Goal: Task Accomplishment & Management: Complete application form

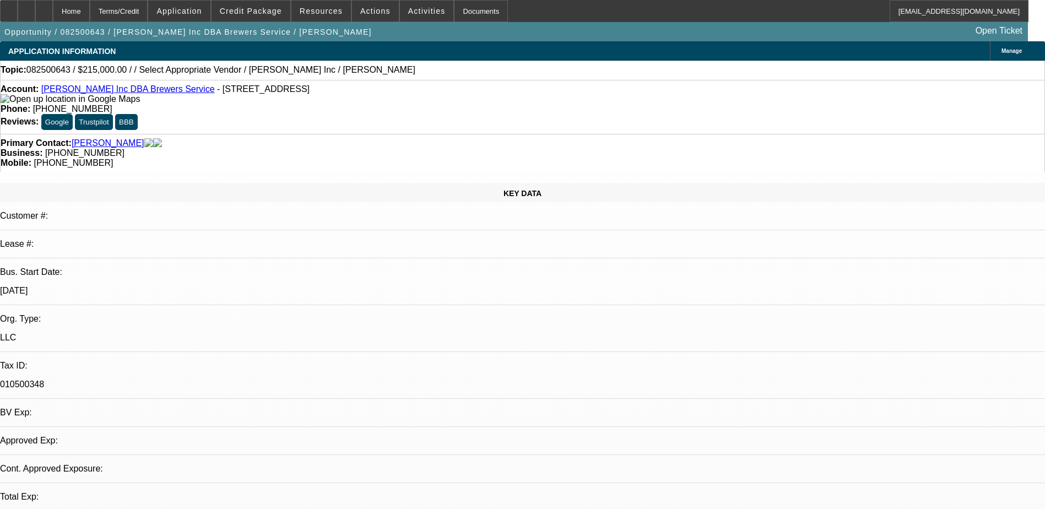
select select "0"
select select "2"
select select "0"
select select "6"
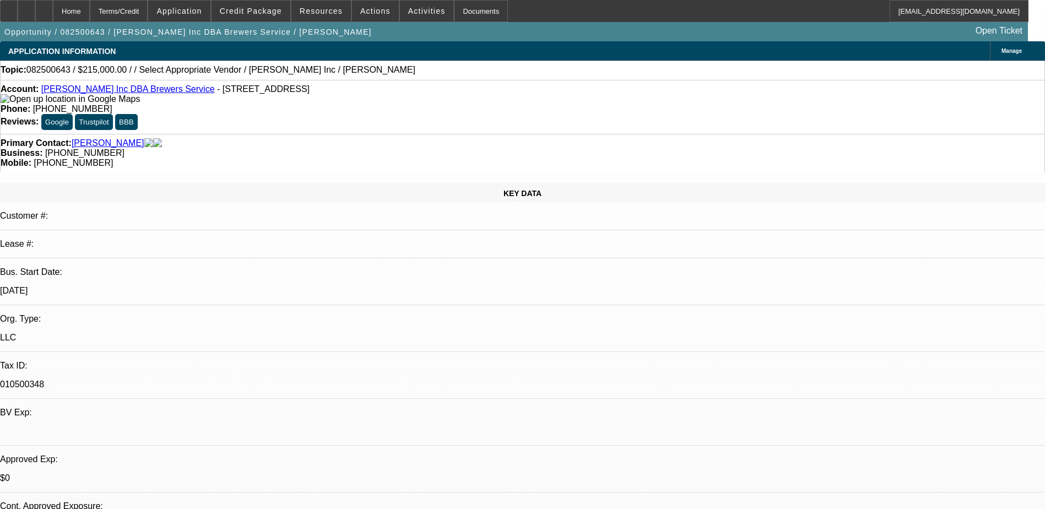
click at [111, 91] on link "TL Brewer Inc DBA Brewers Service" at bounding box center [127, 88] width 173 height 9
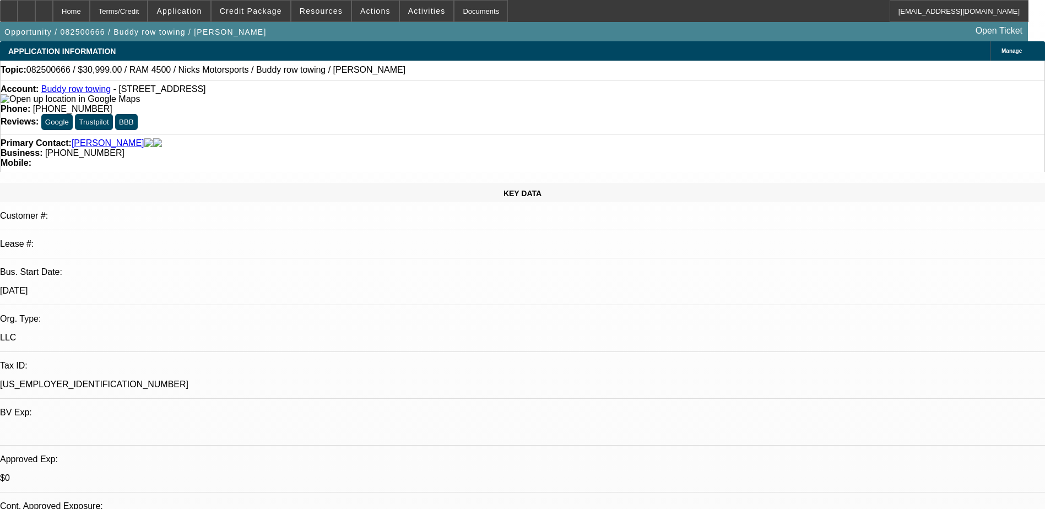
select select "0"
select select "2"
select select "0.1"
select select "4"
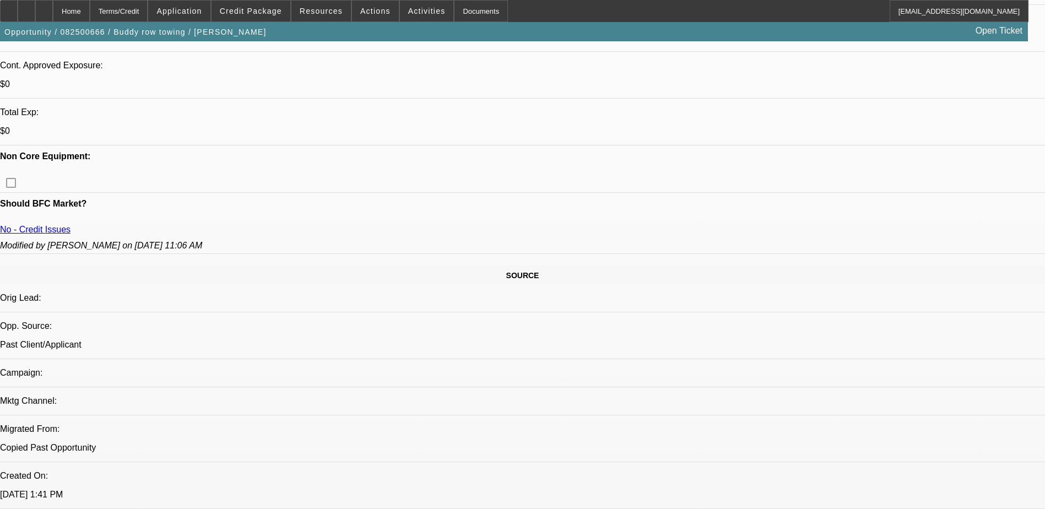
scroll to position [502, 0]
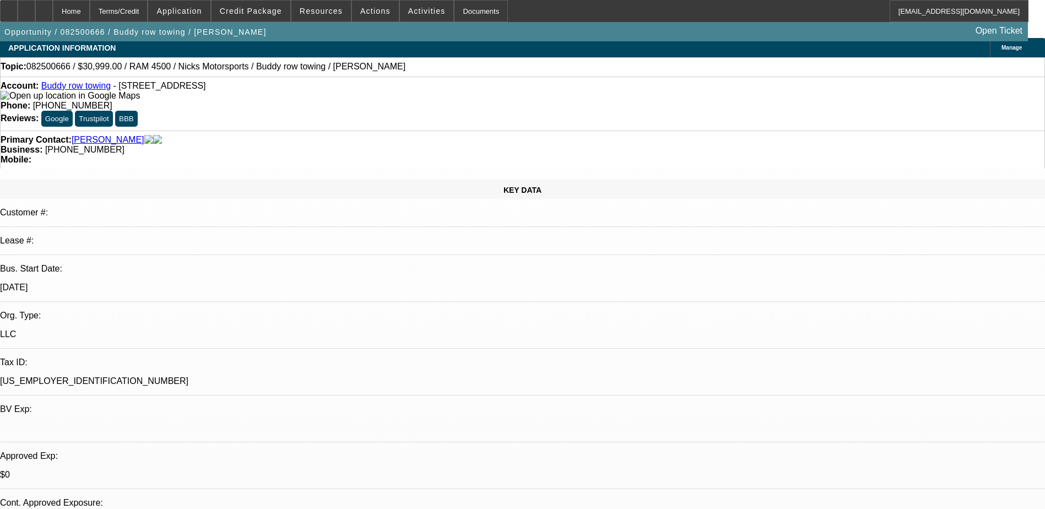
scroll to position [0, 0]
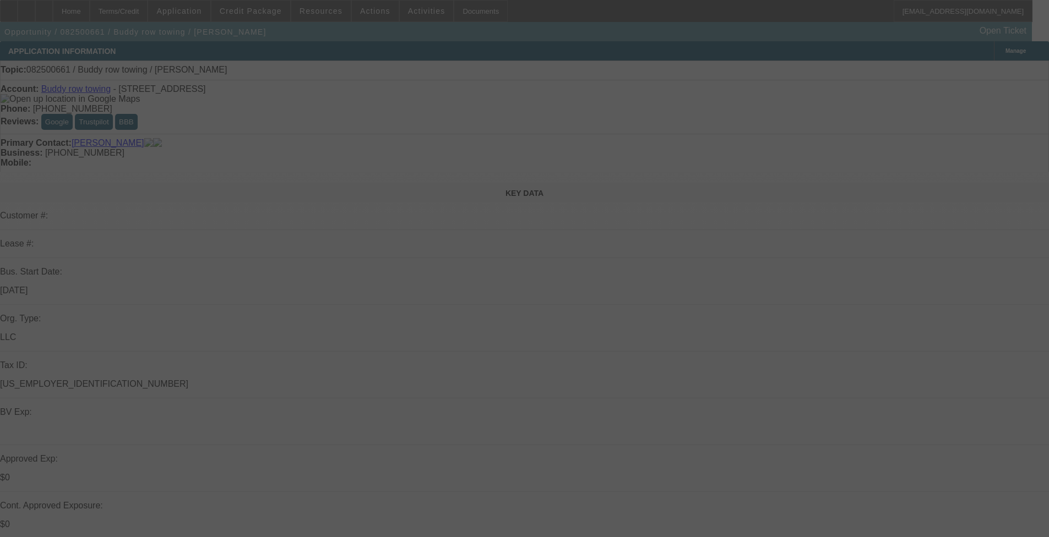
select select "0"
select select "2"
select select "0.1"
select select "4"
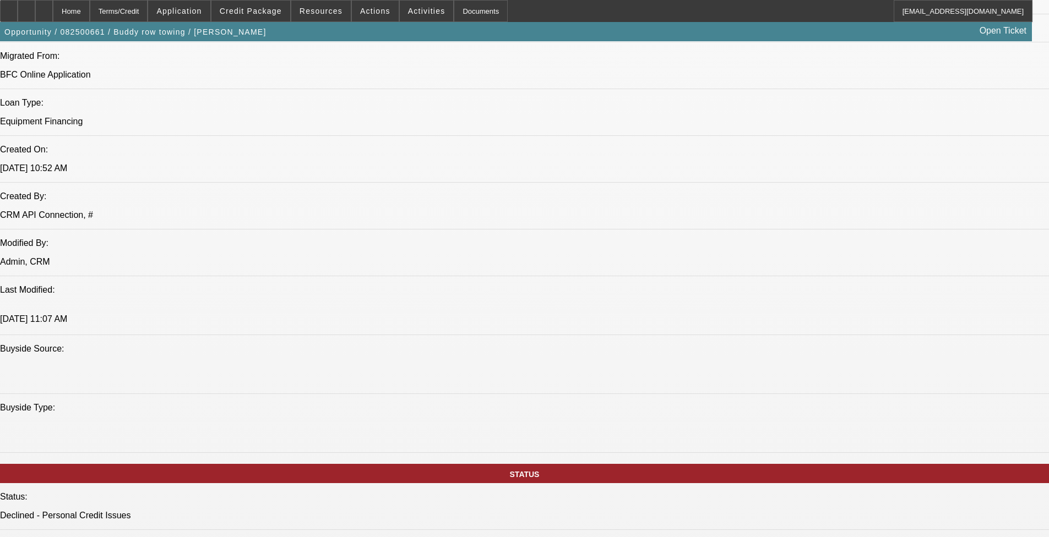
scroll to position [661, 0]
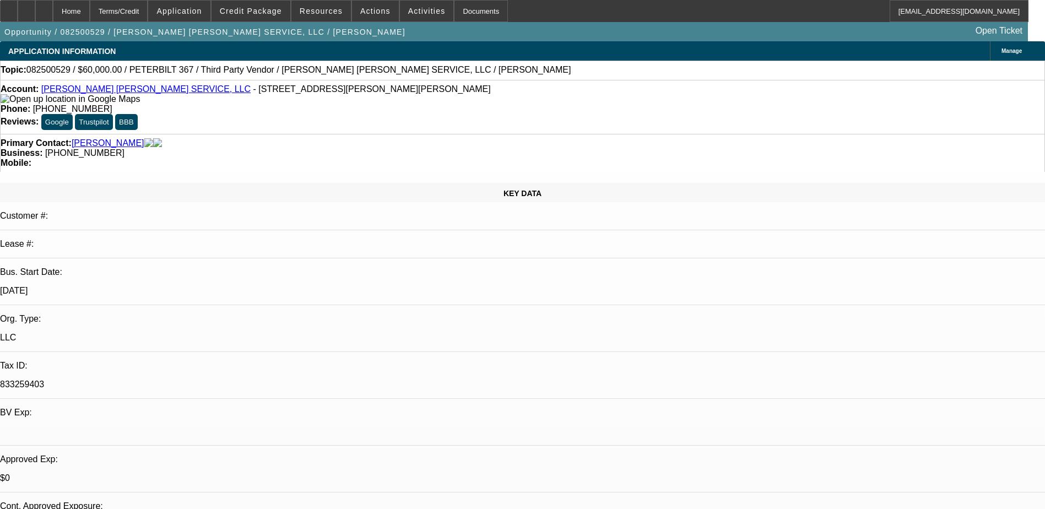
select select "0"
select select "2"
select select "0"
select select "2"
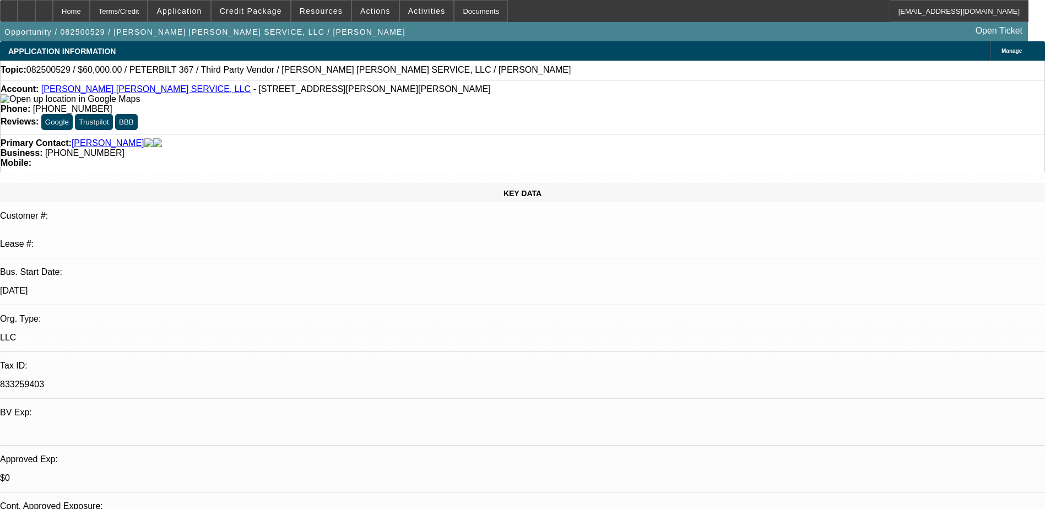
select select "0"
select select "2"
select select "0"
select select "1"
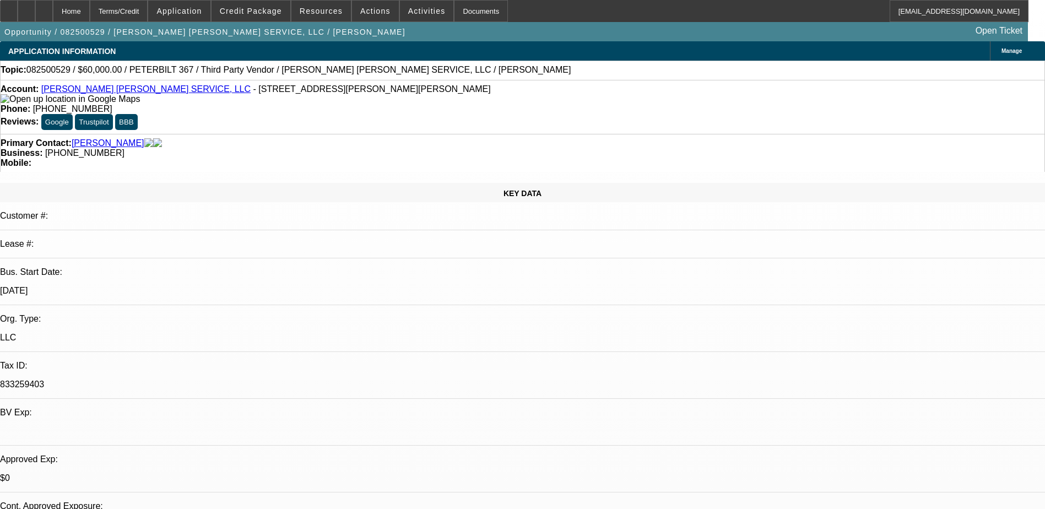
select select "2"
select select "6"
select select "1"
select select "2"
select select "6"
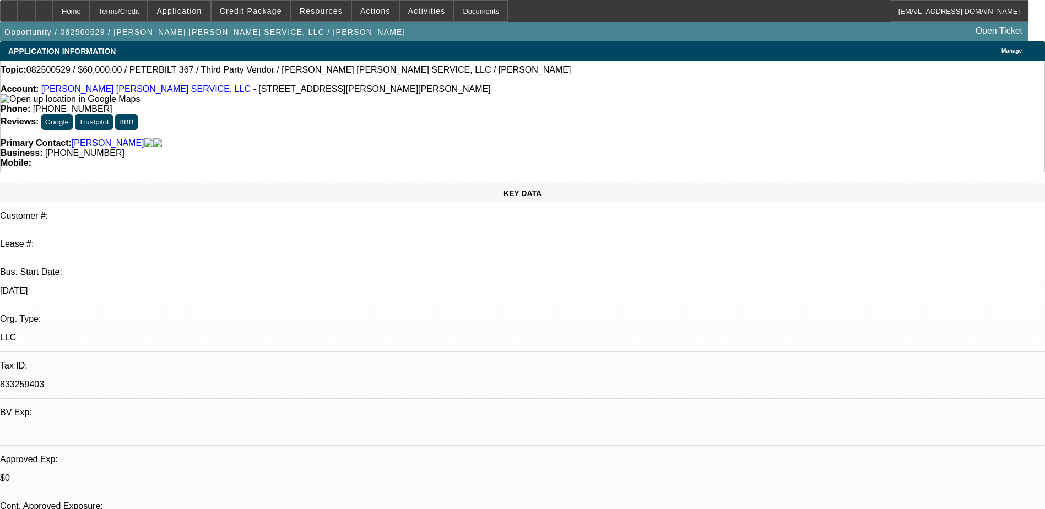
select select "1"
select select "2"
select select "6"
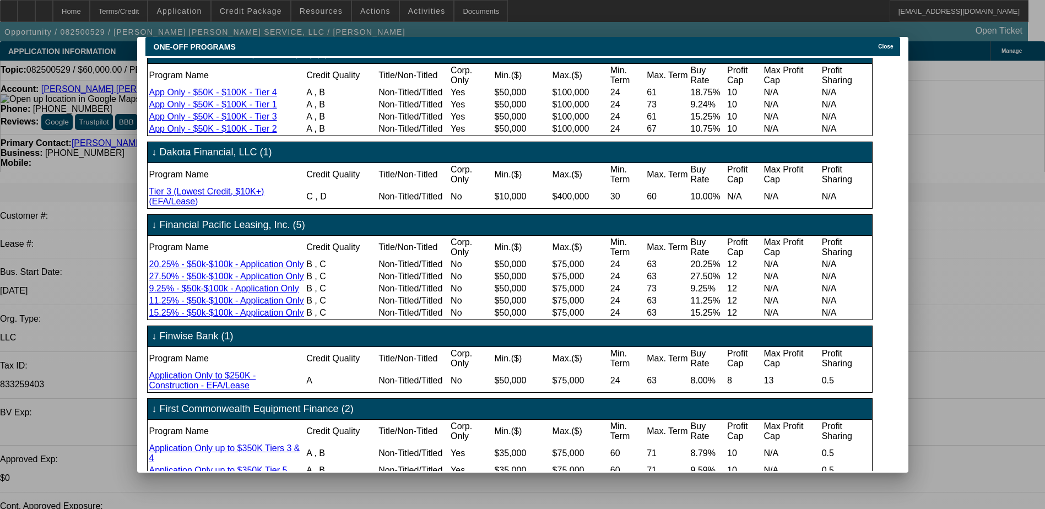
scroll to position [112, 0]
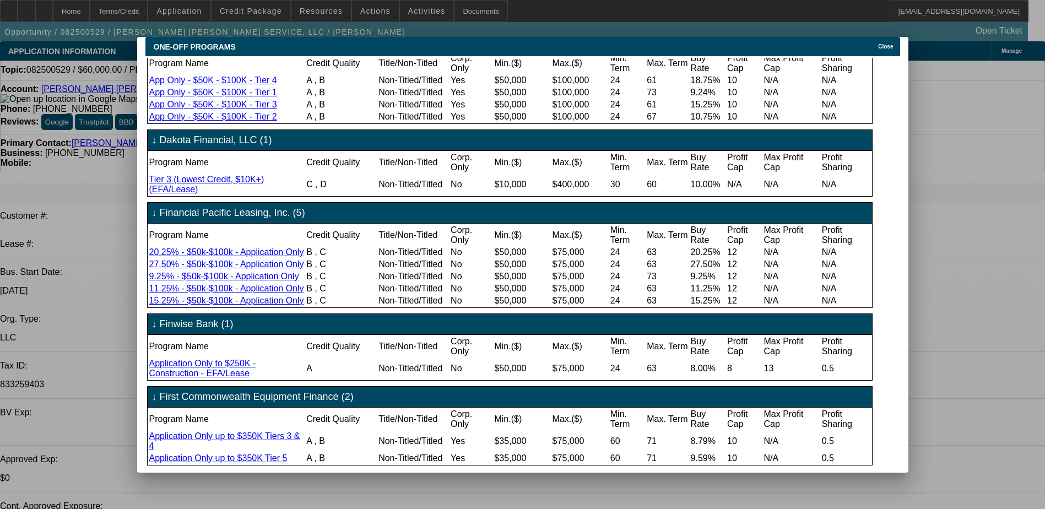
click at [890, 43] on span "Close" at bounding box center [885, 46] width 15 height 6
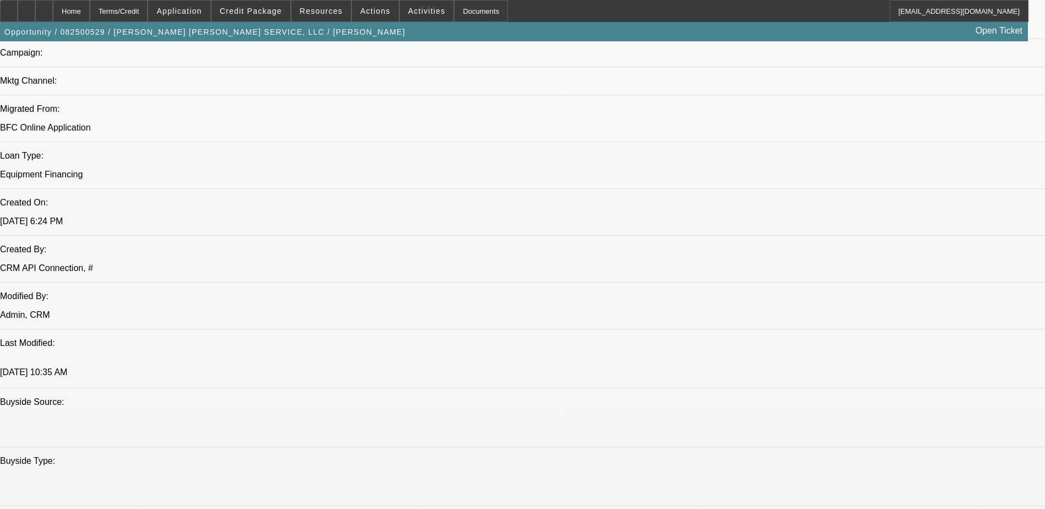
scroll to position [275, 0]
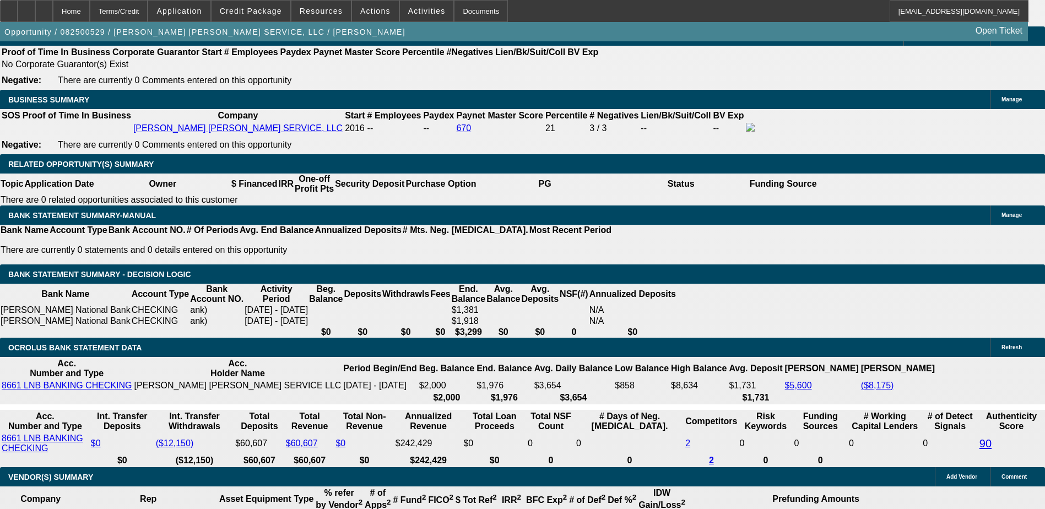
scroll to position [1817, 0]
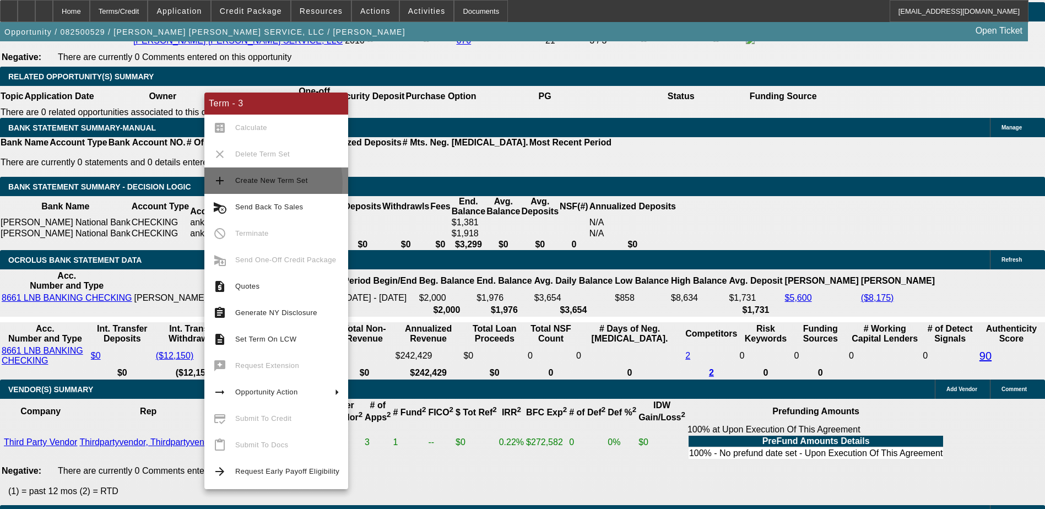
click at [256, 183] on span "Create New Term Set" at bounding box center [271, 180] width 73 height 8
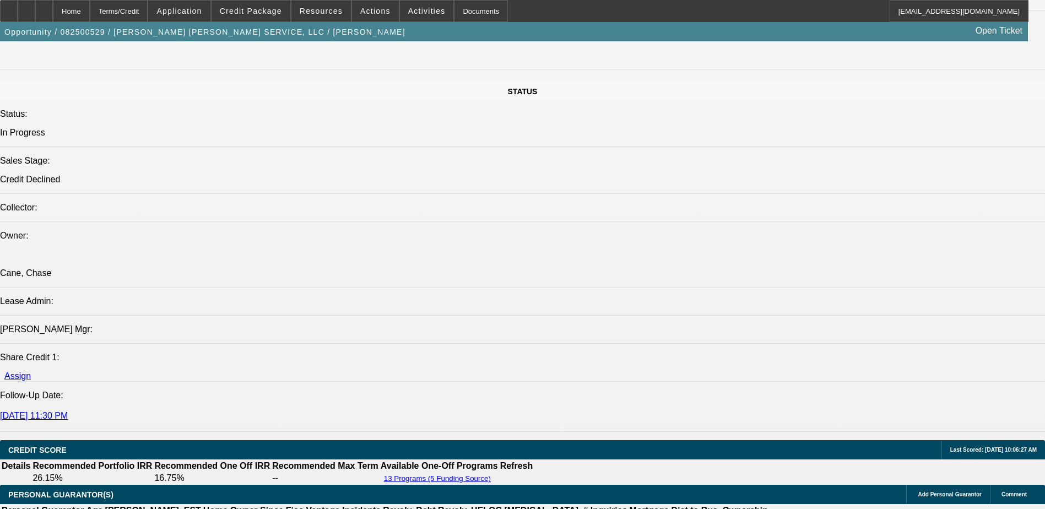
select select "0"
select select "2"
select select "0"
select select "2"
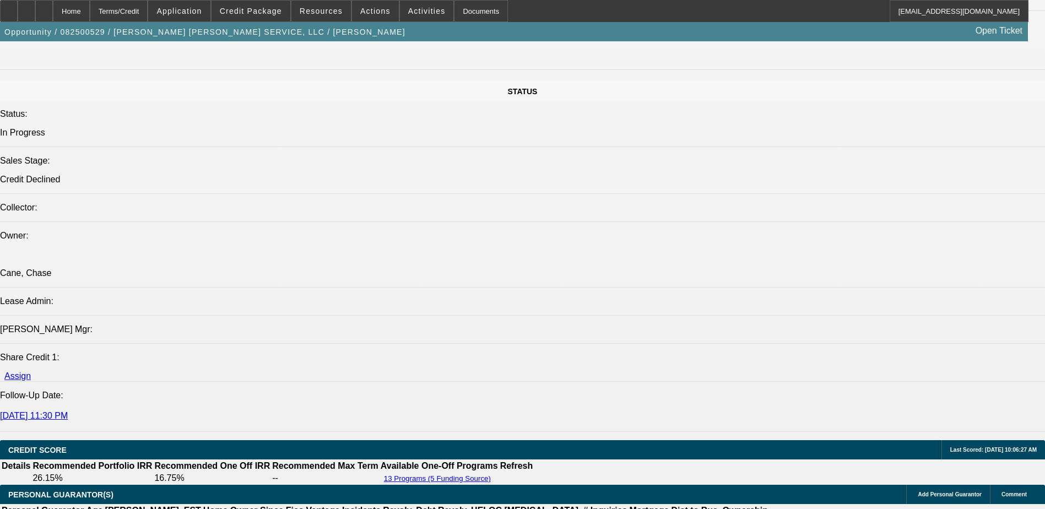
select select "0"
select select "2"
select select "0"
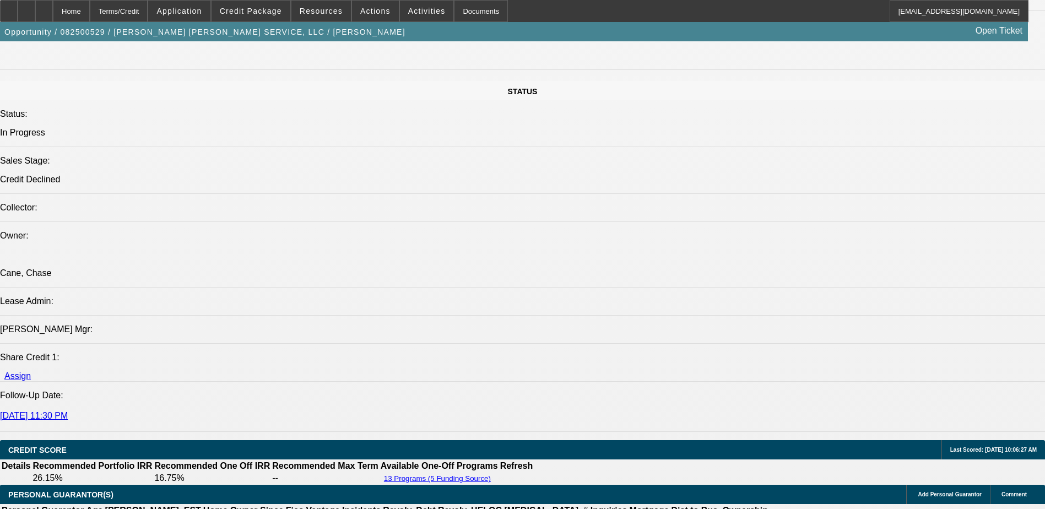
select select "2"
select select "0"
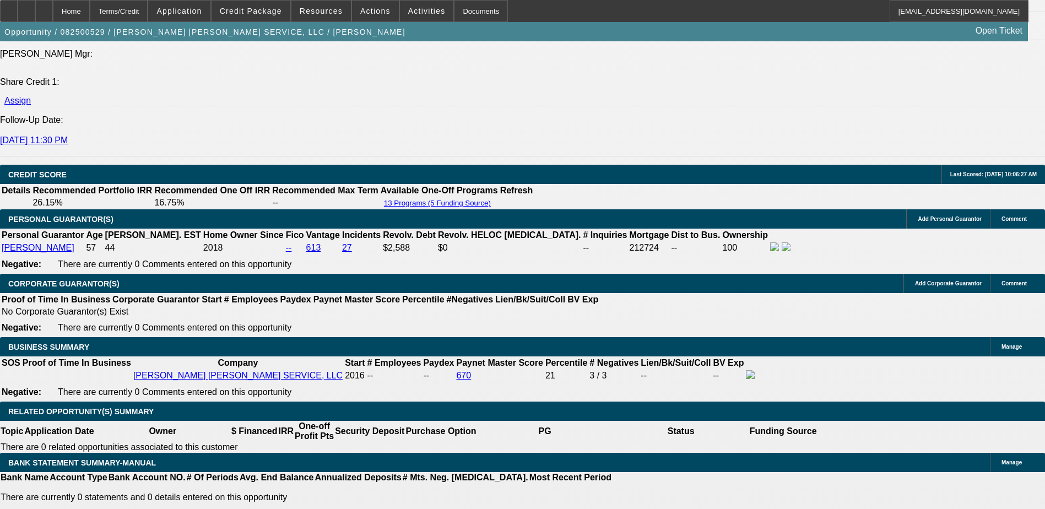
select select "1"
select select "2"
select select "6"
select select "1"
select select "2"
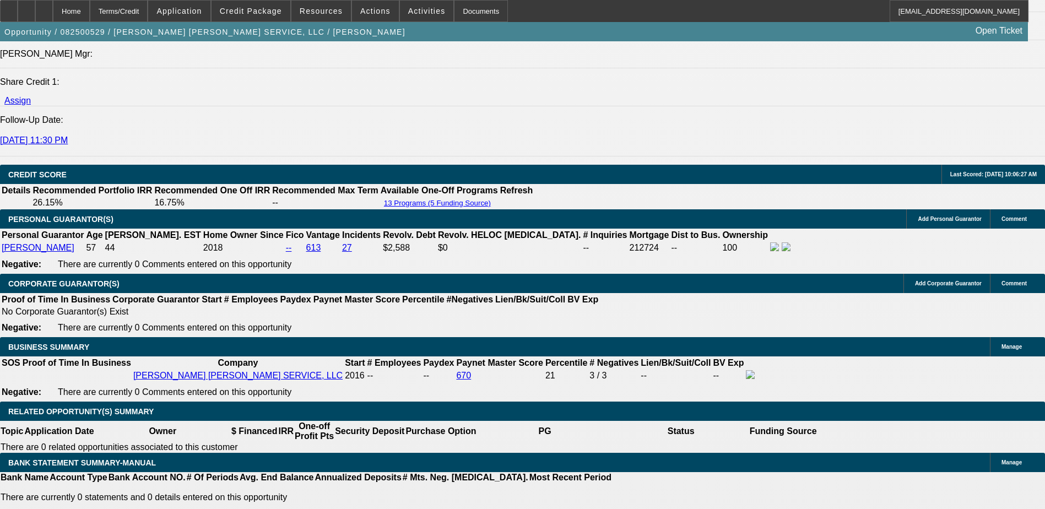
select select "6"
select select "1"
select select "2"
select select "6"
select select "1"
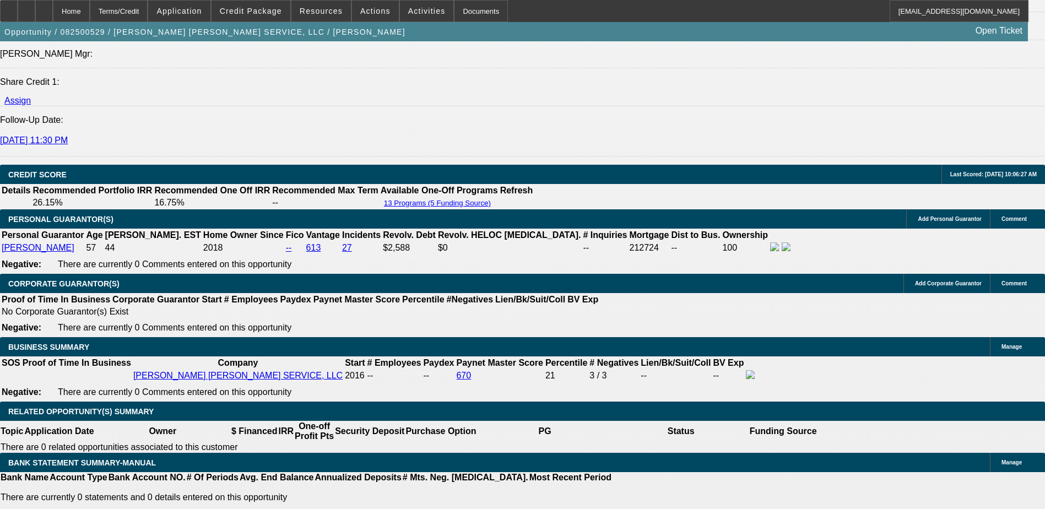
select select "2"
select select "6"
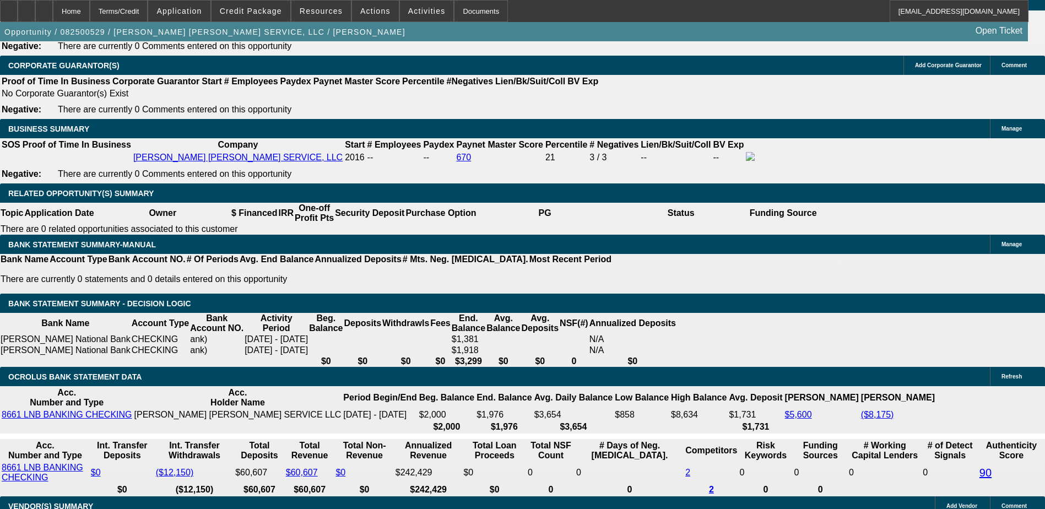
scroll to position [1703, 0]
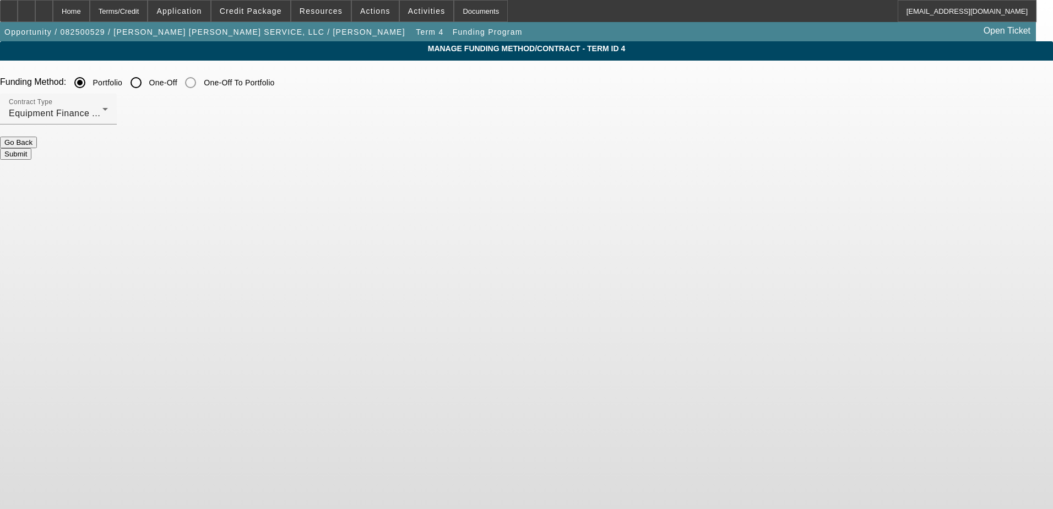
click at [149, 85] on div at bounding box center [136, 82] width 26 height 26
radio input "false"
radio input "true"
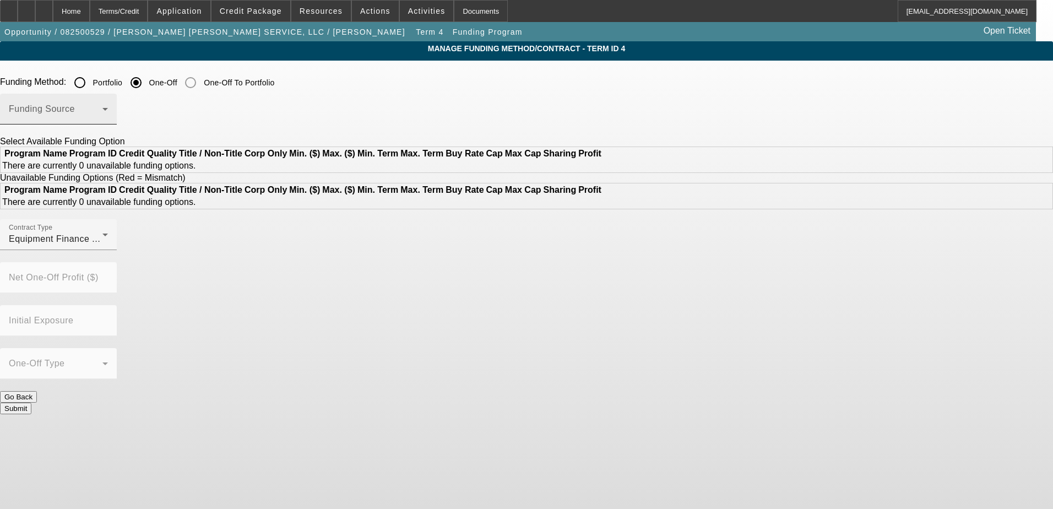
click at [102, 111] on span at bounding box center [56, 113] width 94 height 13
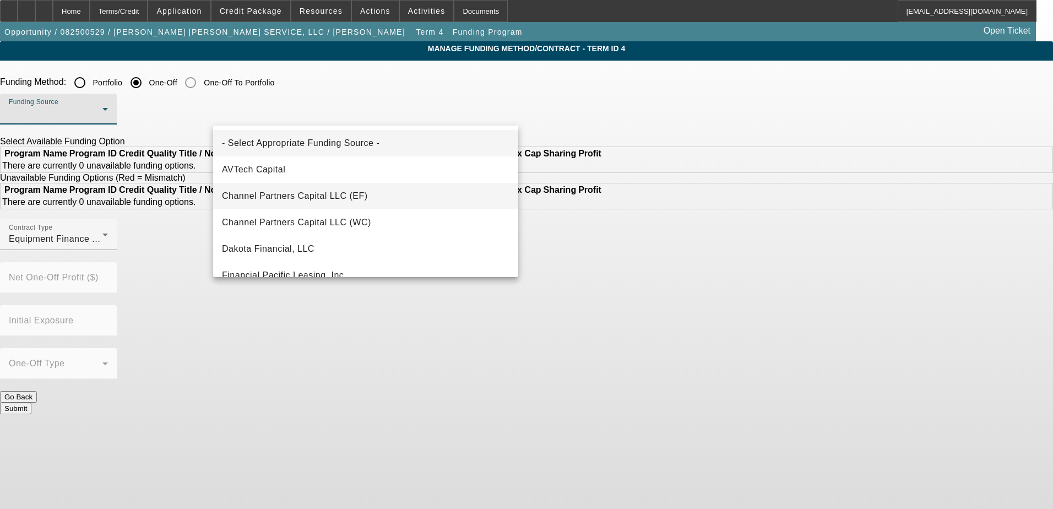
click at [318, 195] on span "Channel Partners Capital LLC (EF)" at bounding box center [295, 195] width 146 height 13
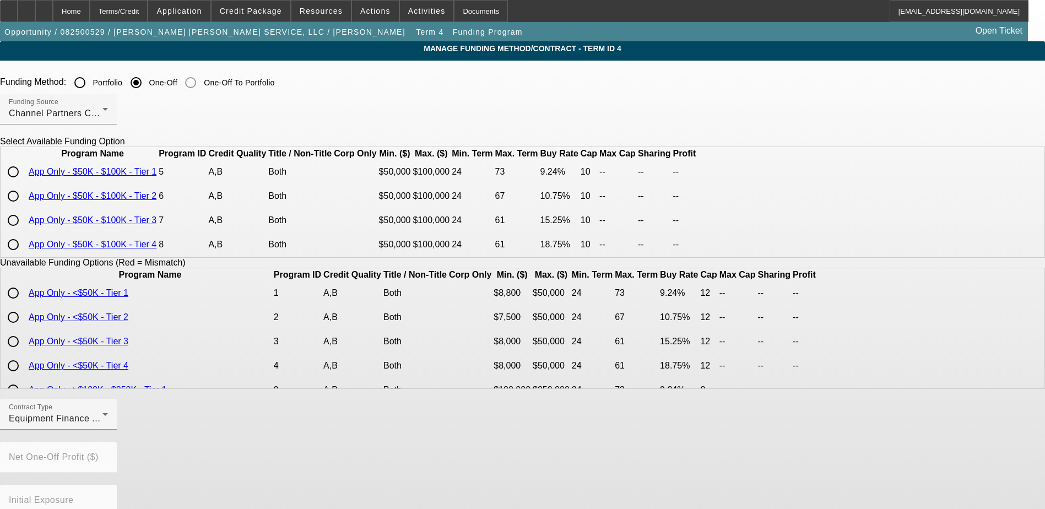
click at [24, 207] on input "radio" at bounding box center [13, 196] width 22 height 22
radio input "true"
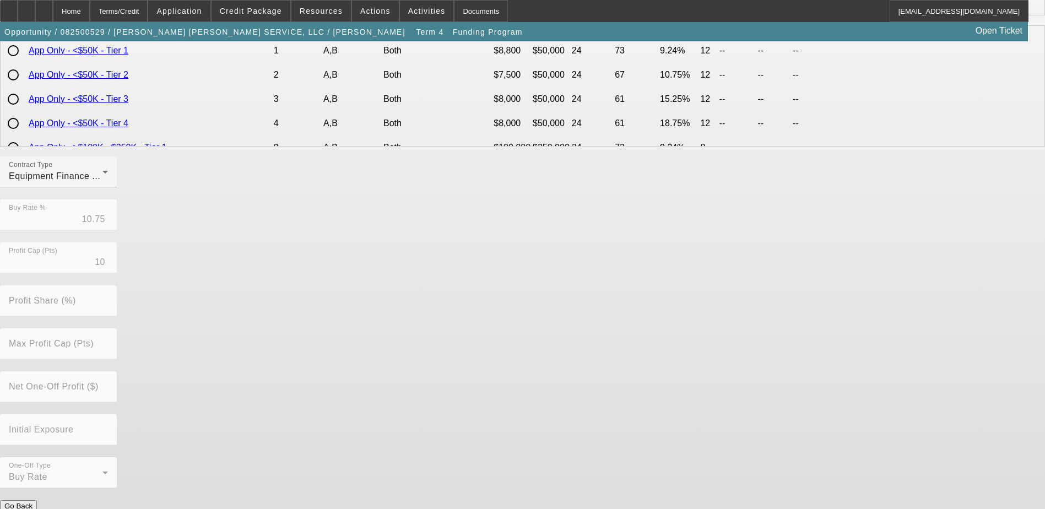
scroll to position [243, 0]
click at [31, 508] on button "Submit" at bounding box center [15, 517] width 31 height 12
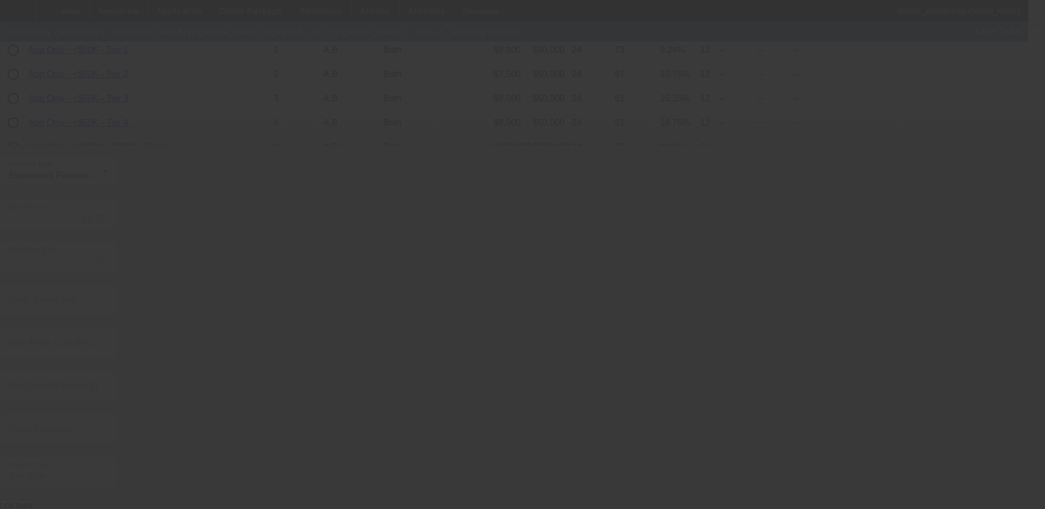
radio input "true"
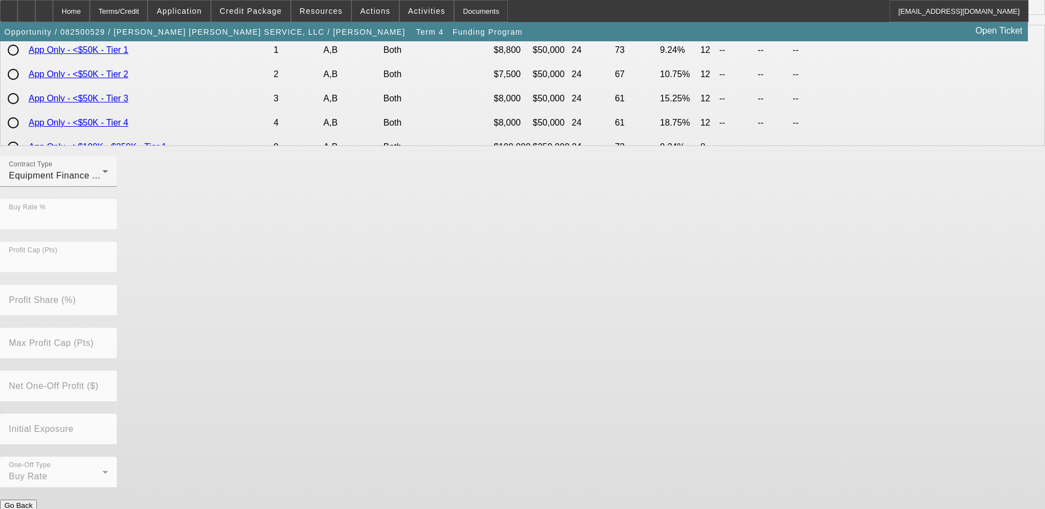
scroll to position [0, 0]
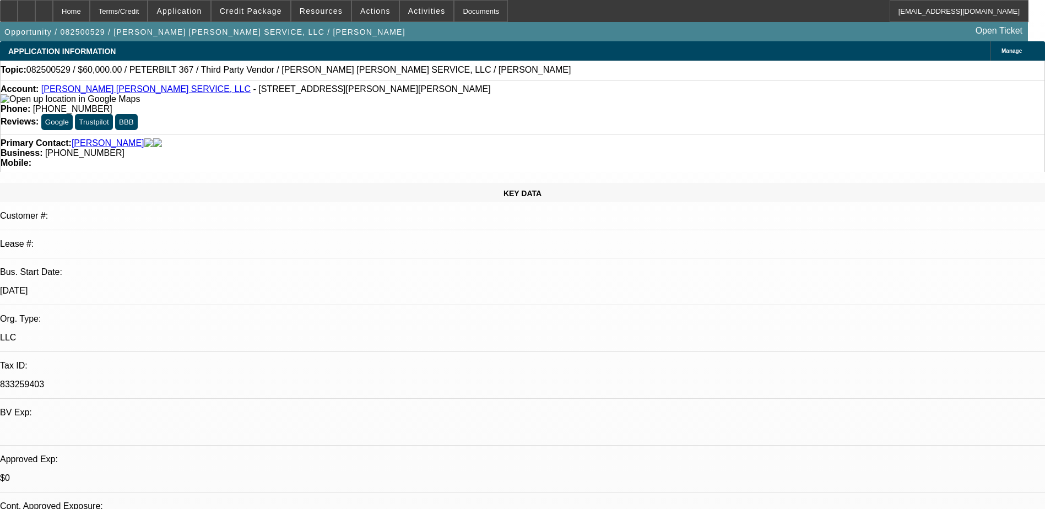
select select "0"
select select "2"
select select "0"
select select "6"
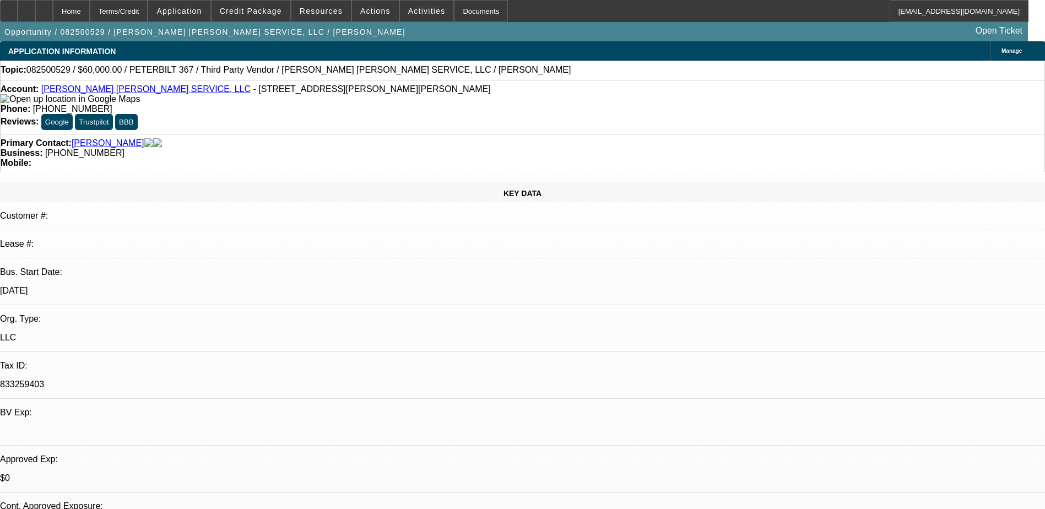
select select "0"
select select "2"
select select "0"
select select "6"
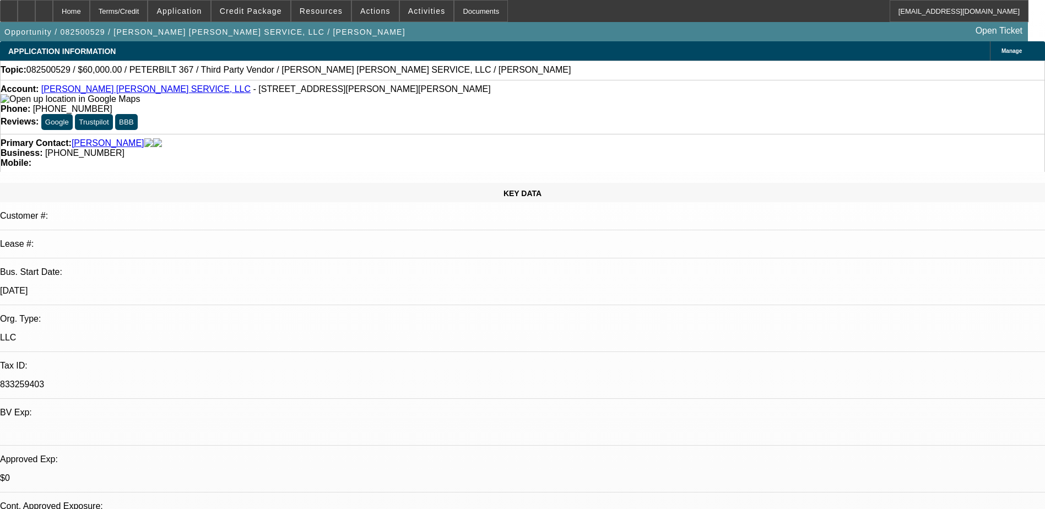
select select "0"
select select "2"
select select "0"
select select "6"
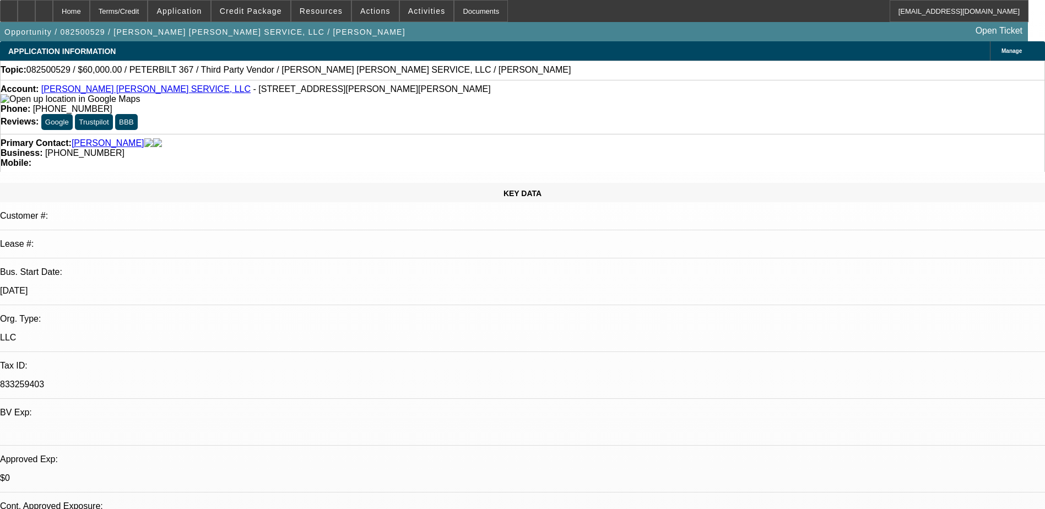
select select "0"
select select "2"
select select "0"
select select "6"
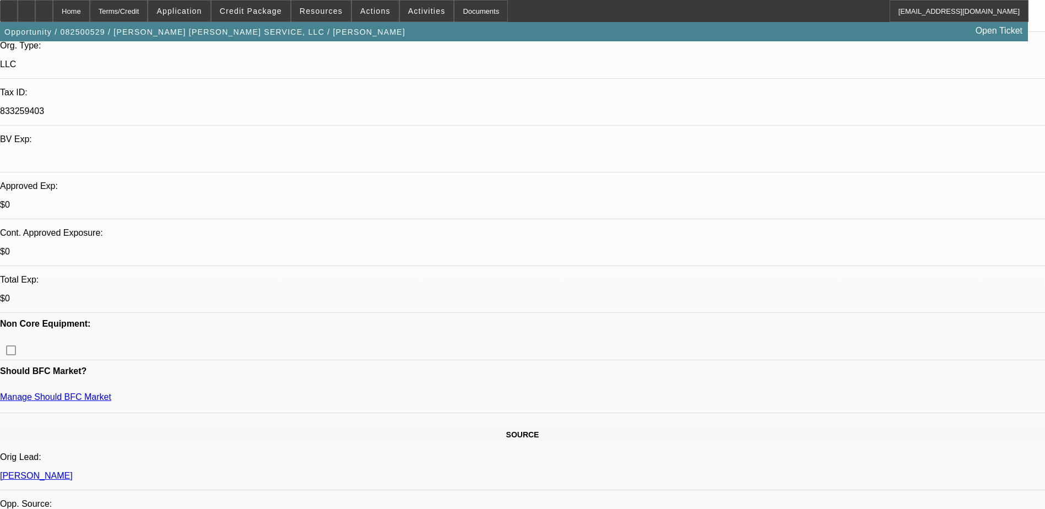
scroll to position [275, 0]
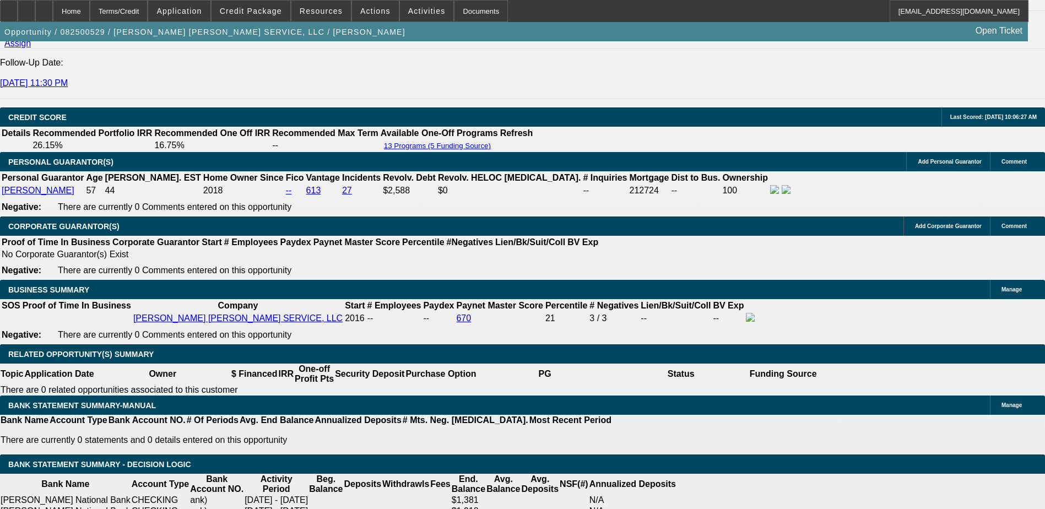
scroll to position [1652, 0]
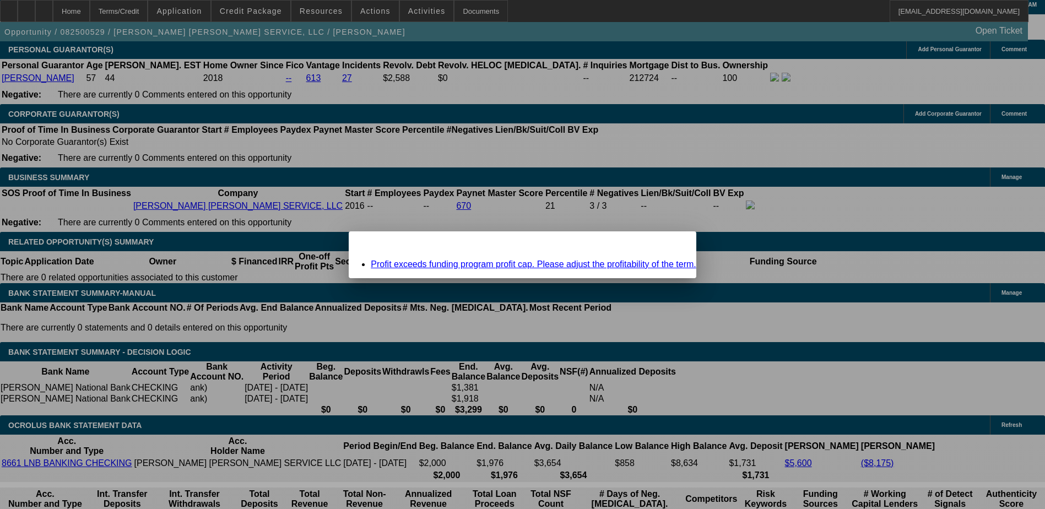
scroll to position [0, 0]
click at [675, 244] on span "Close" at bounding box center [682, 241] width 15 height 6
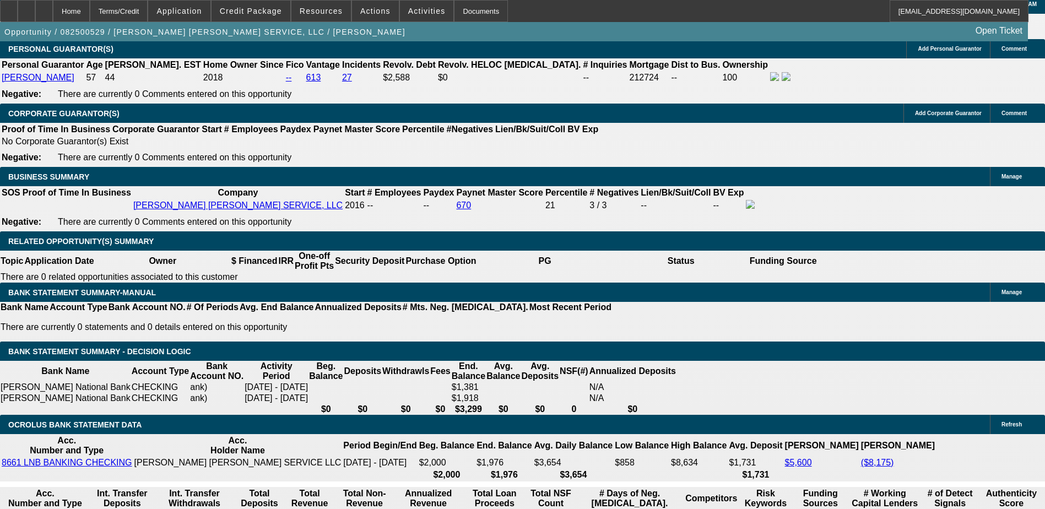
scroll to position [1817, 0]
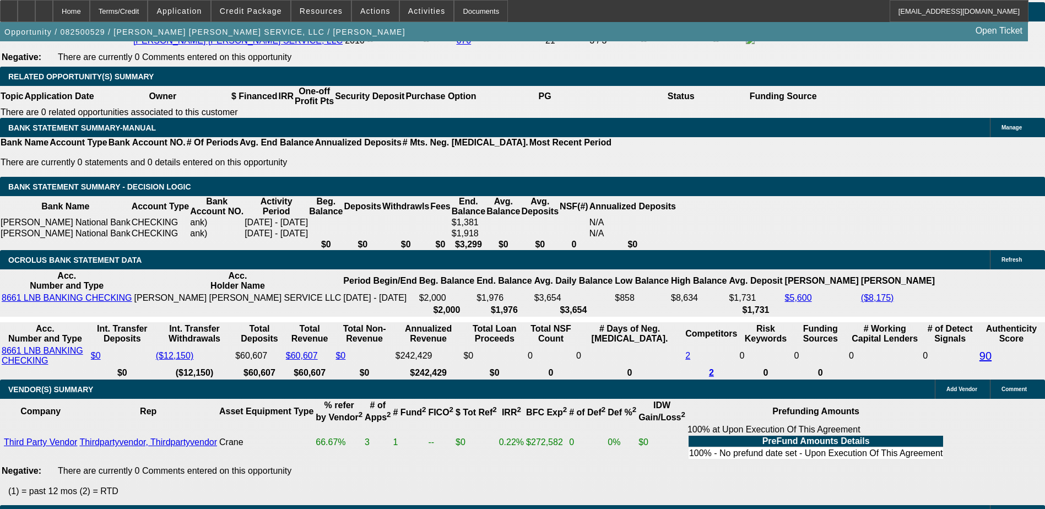
type input "UNKNOWN"
type input "14"
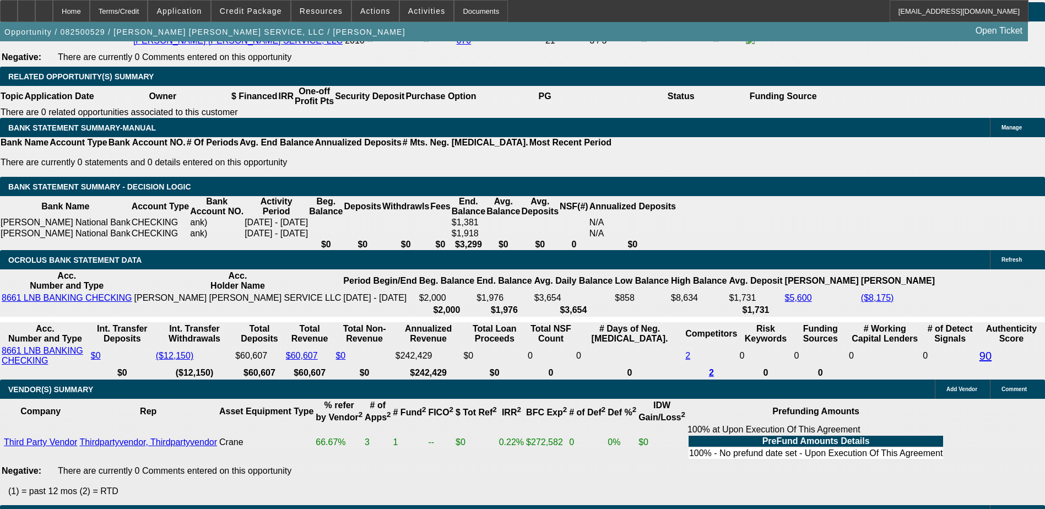
type input "$2,792.20"
type input "$1,396.10"
type input "14"
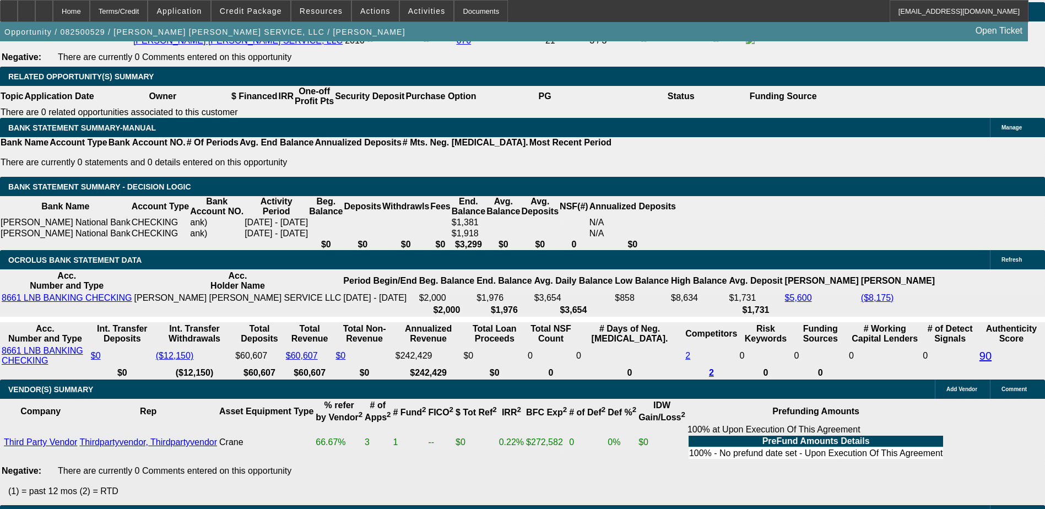
type input "1"
type input "$2.00"
type input "1395"
type input "$2,790.00"
type input "14"
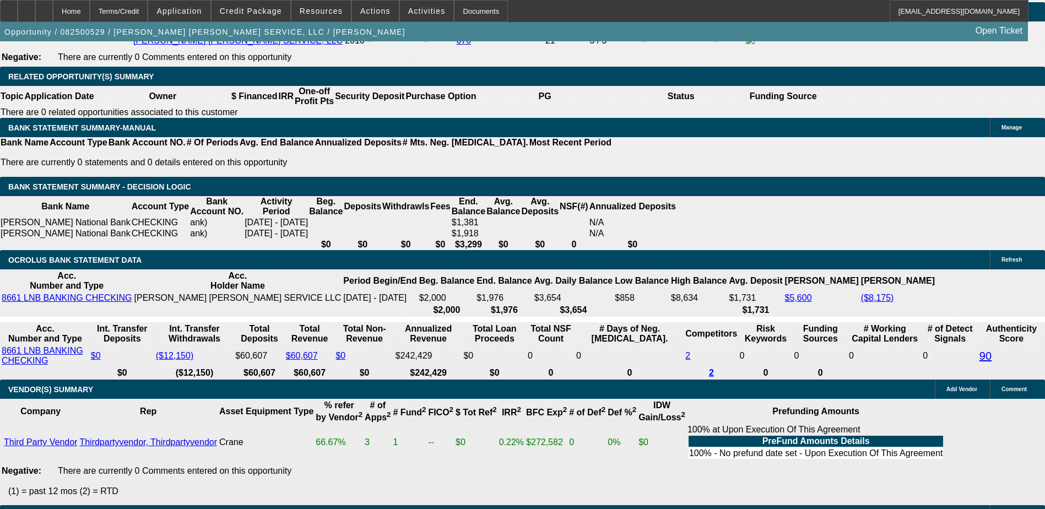
type input "$1,395.00"
select select "0"
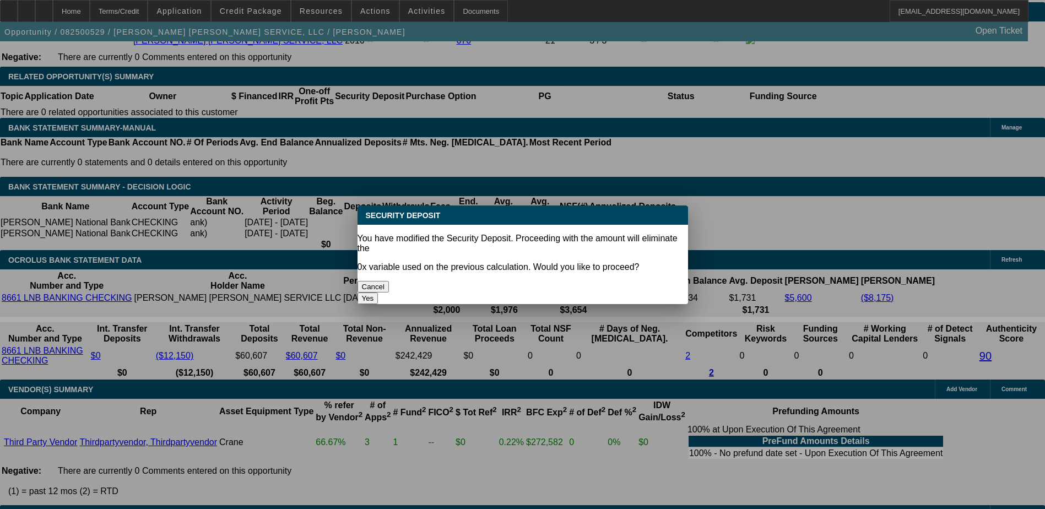
scroll to position [0, 0]
click at [378, 292] on button "Yes" at bounding box center [367, 298] width 21 height 12
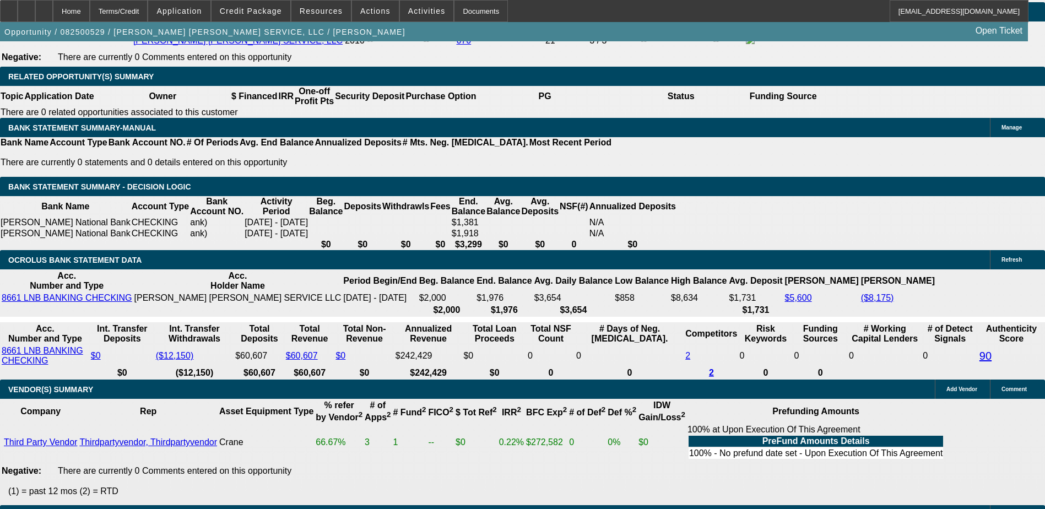
type input "$0.00"
select select "1"
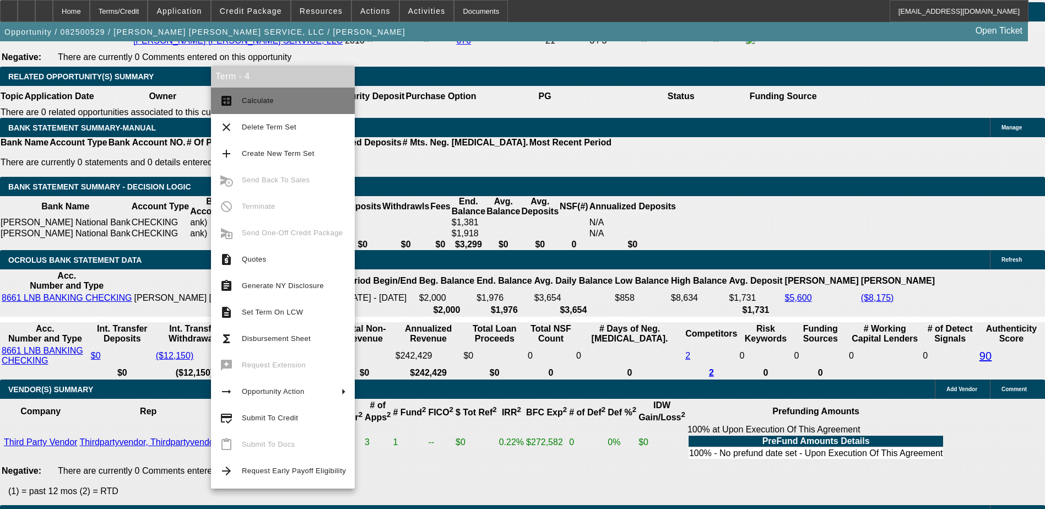
click at [269, 102] on span "Calculate" at bounding box center [258, 100] width 32 height 8
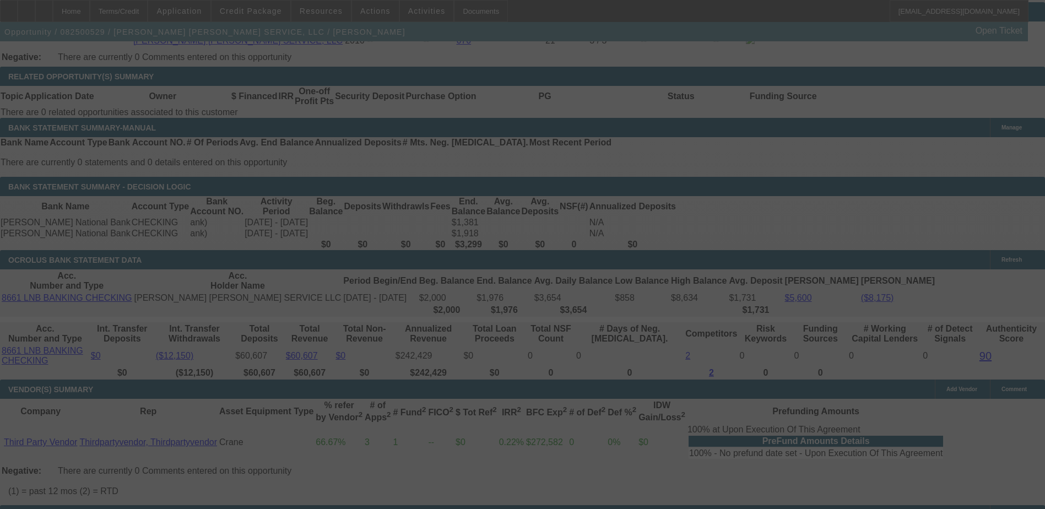
select select "0"
select select "6"
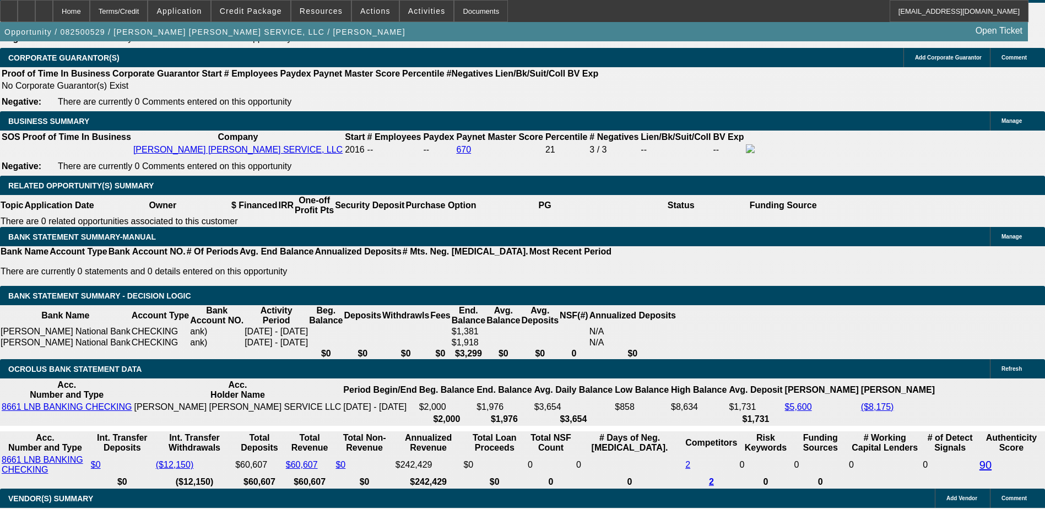
scroll to position [1707, 0]
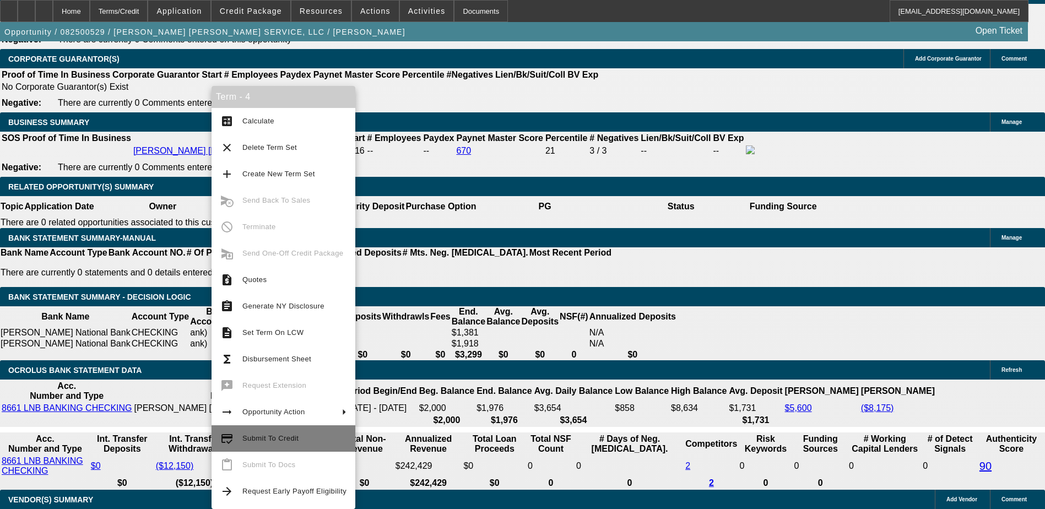
click at [241, 427] on button "credit_score Submit To Credit" at bounding box center [283, 438] width 144 height 26
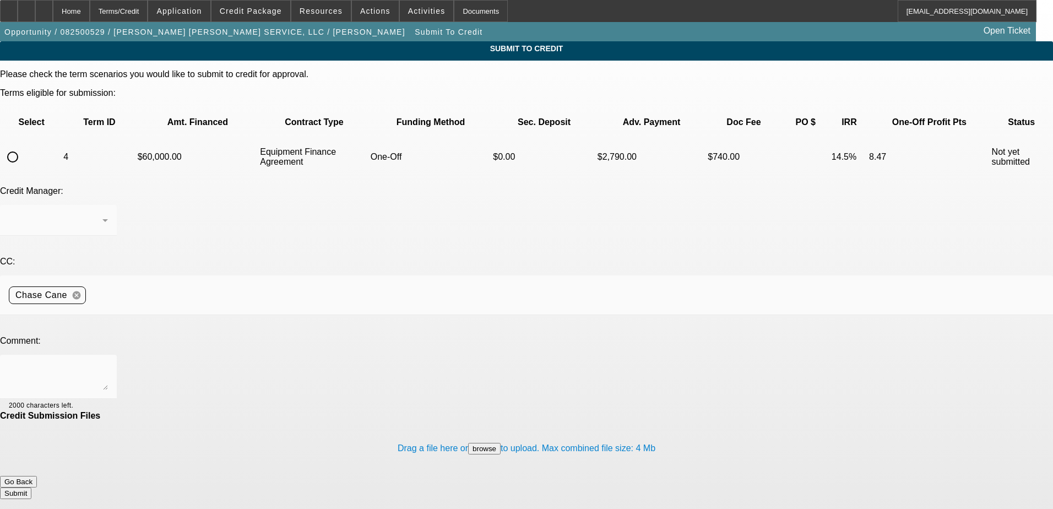
click at [24, 146] on input "radio" at bounding box center [13, 157] width 22 height 22
radio input "true"
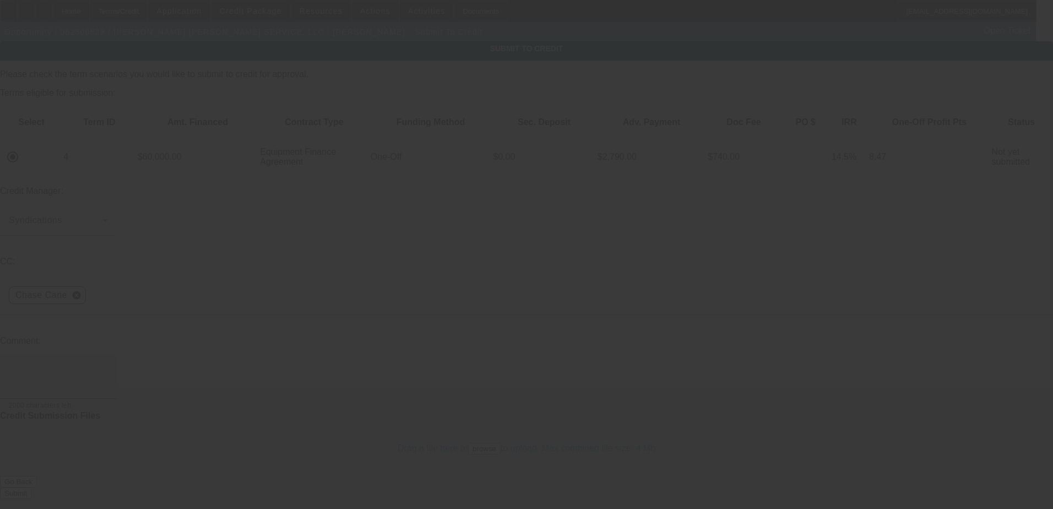
click at [108, 363] on textarea at bounding box center [58, 376] width 99 height 26
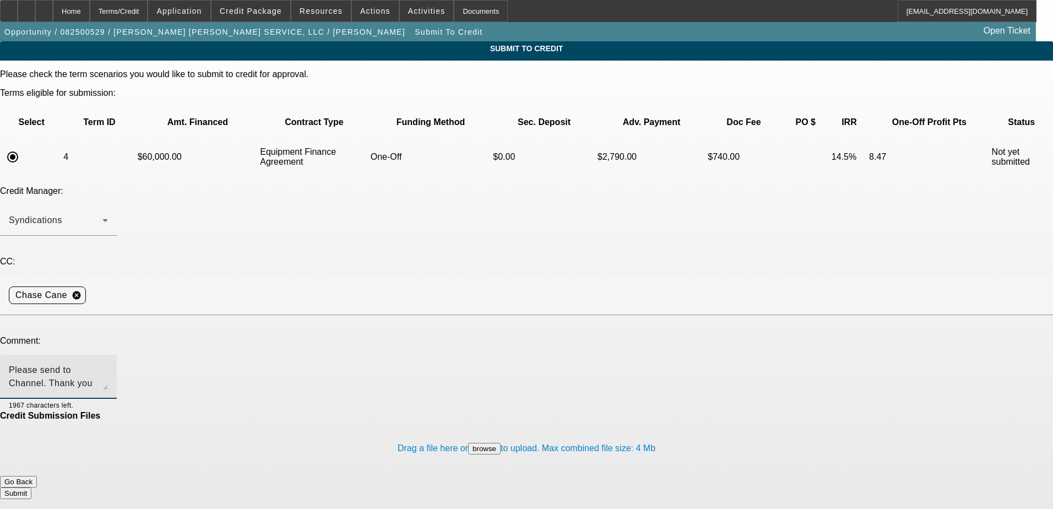
type textarea "Please send to Channel. Thank you"
click at [31, 487] on button "Submit" at bounding box center [15, 493] width 31 height 12
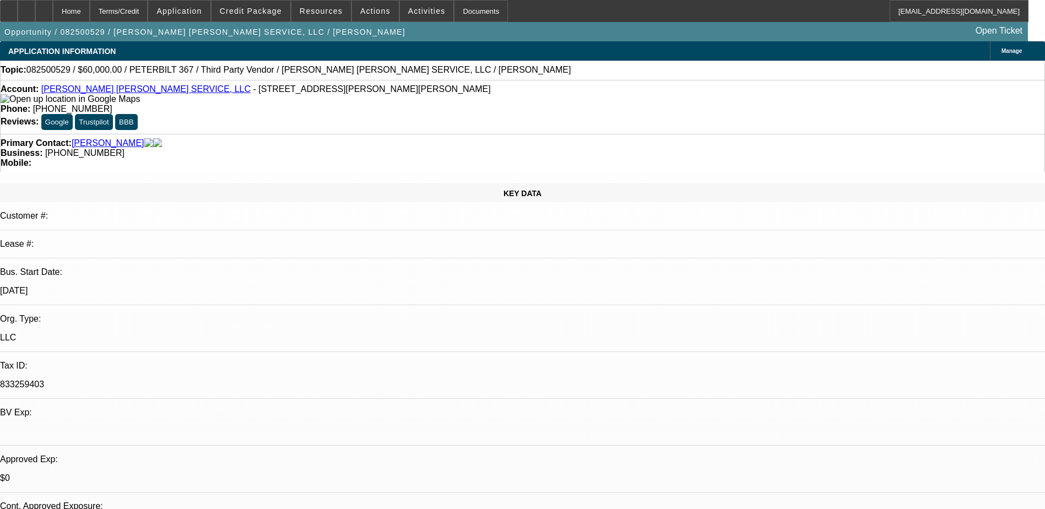
select select "0"
select select "6"
select select "0"
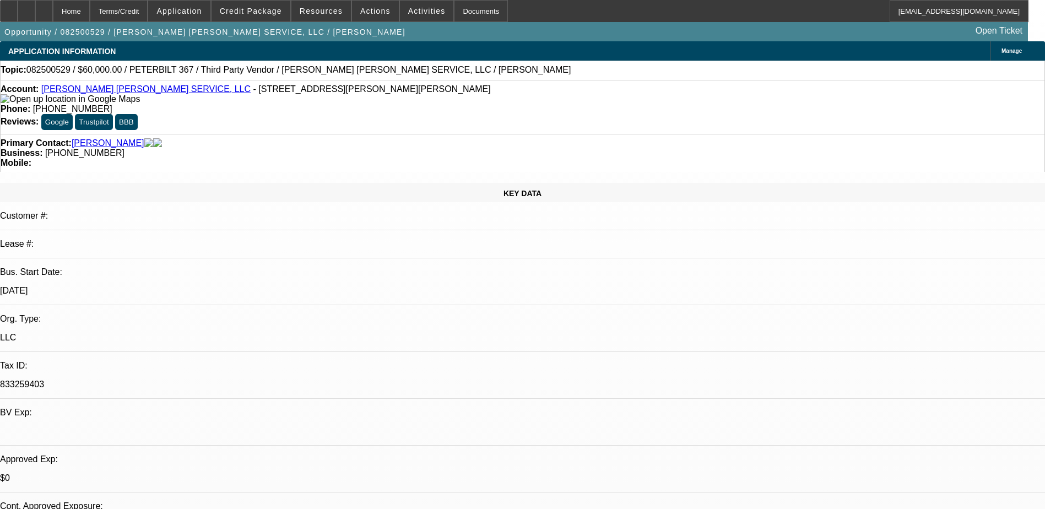
select select "2"
select select "0"
select select "6"
select select "0"
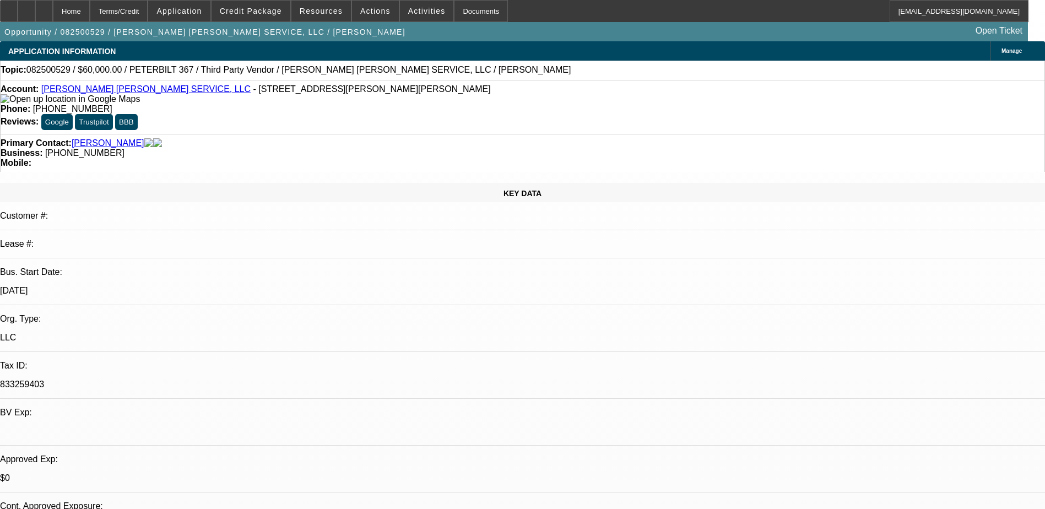
select select "2"
select select "0"
select select "6"
select select "0"
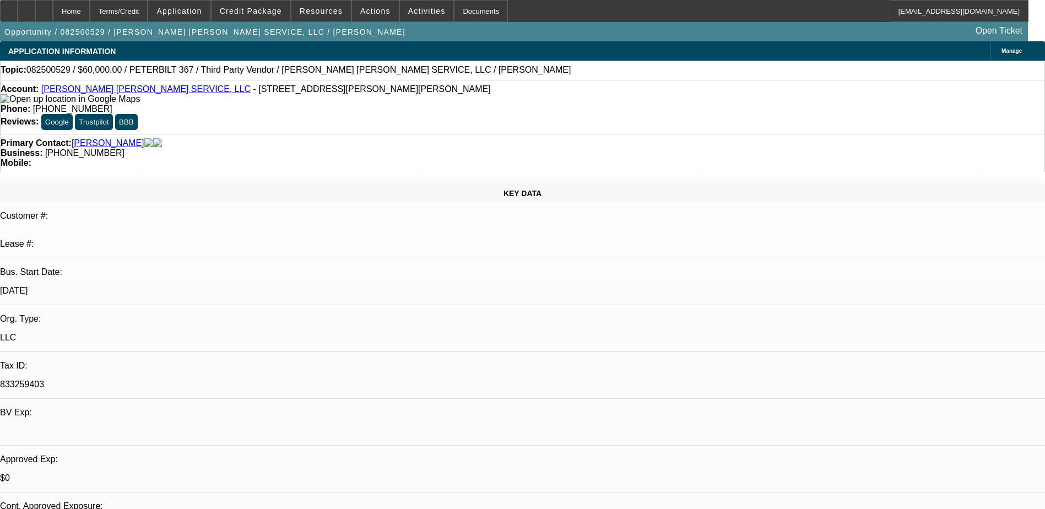
select select "2"
select select "0"
select select "6"
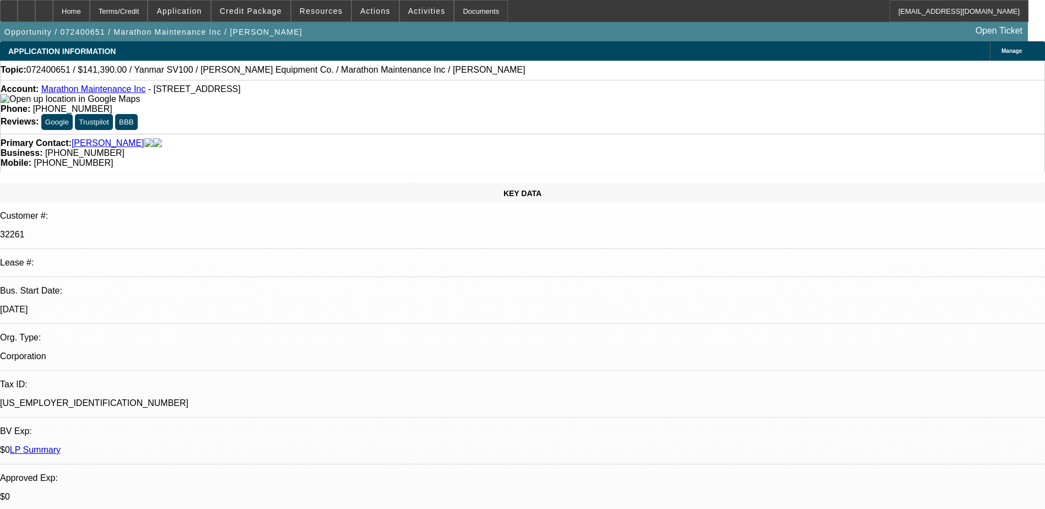
select select "0"
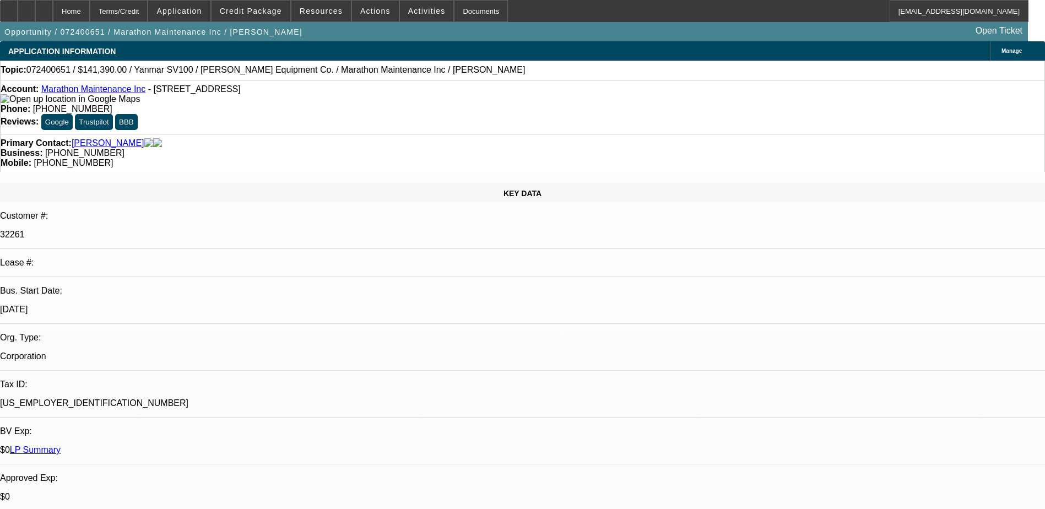
select select "0"
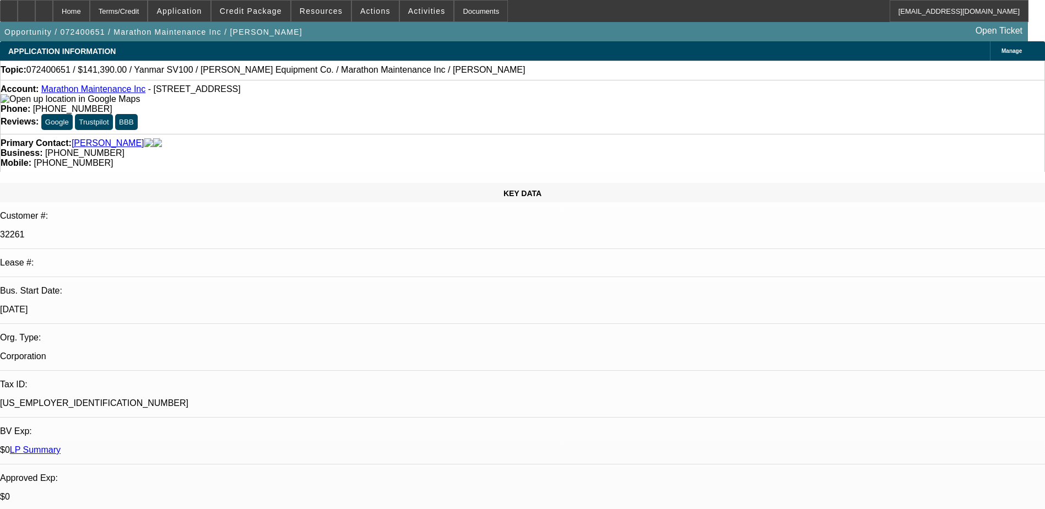
select select "0"
select select "1"
select select "2"
select select "6"
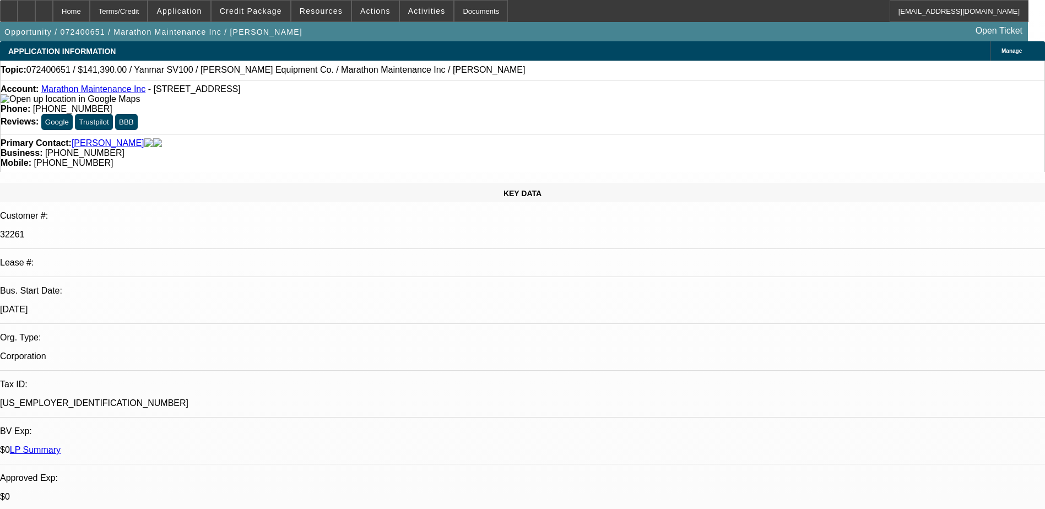
select select "1"
select select "2"
select select "6"
select select "1"
select select "2"
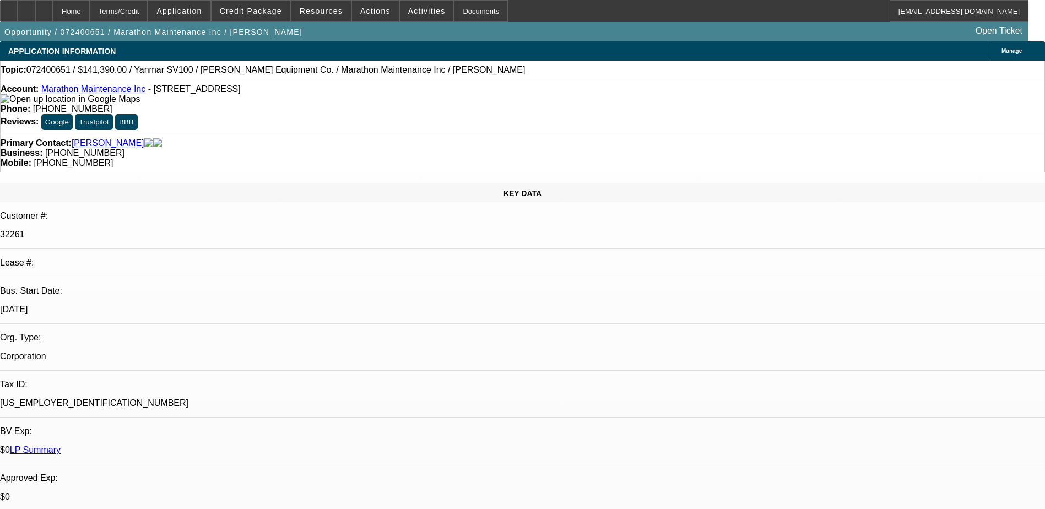
select select "6"
select select "1"
select select "2"
select select "6"
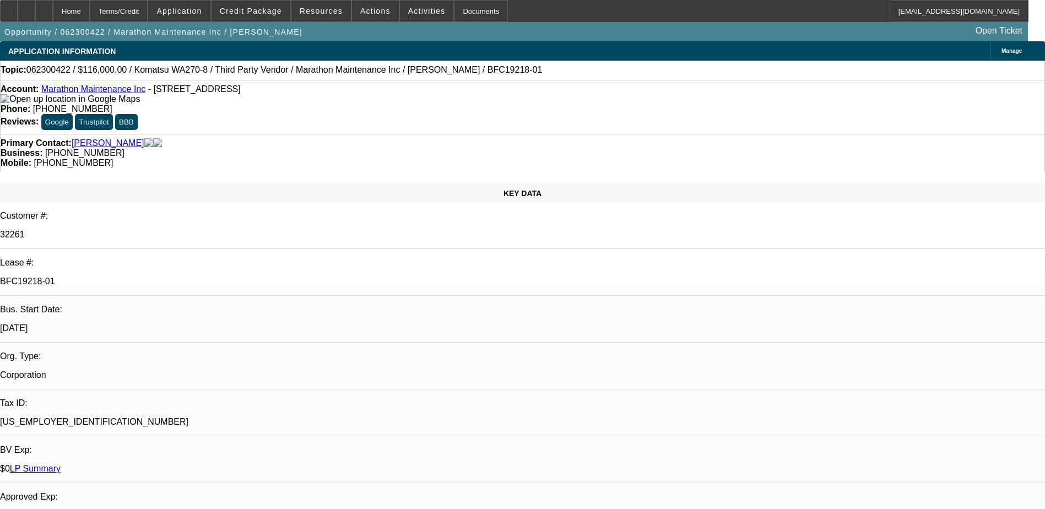
select select "0"
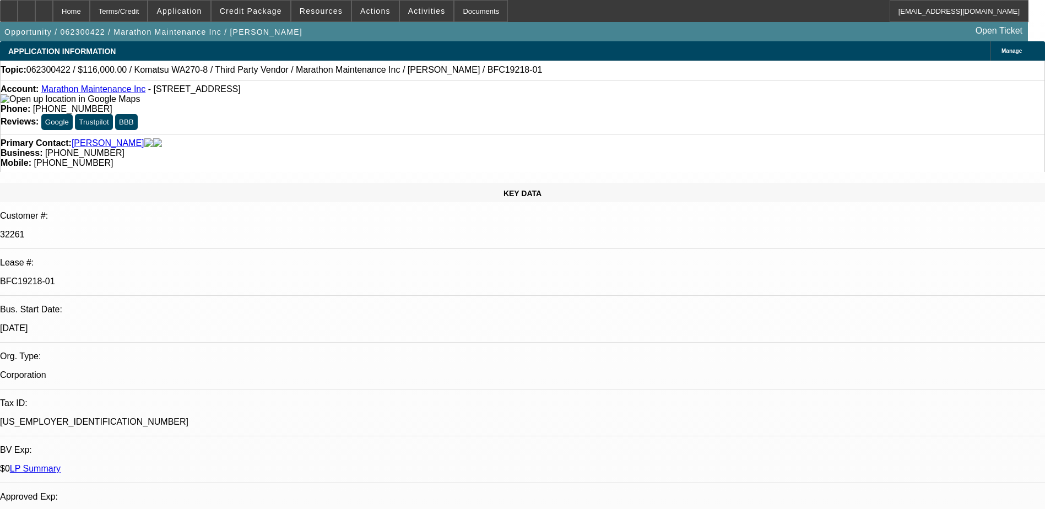
select select "0"
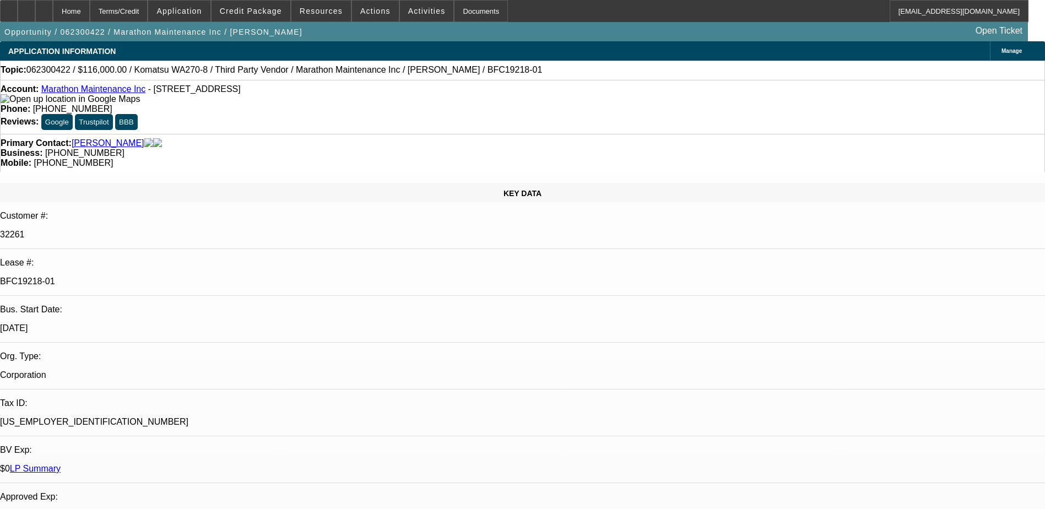
select select "0"
select select "1"
select select "2"
select select "6"
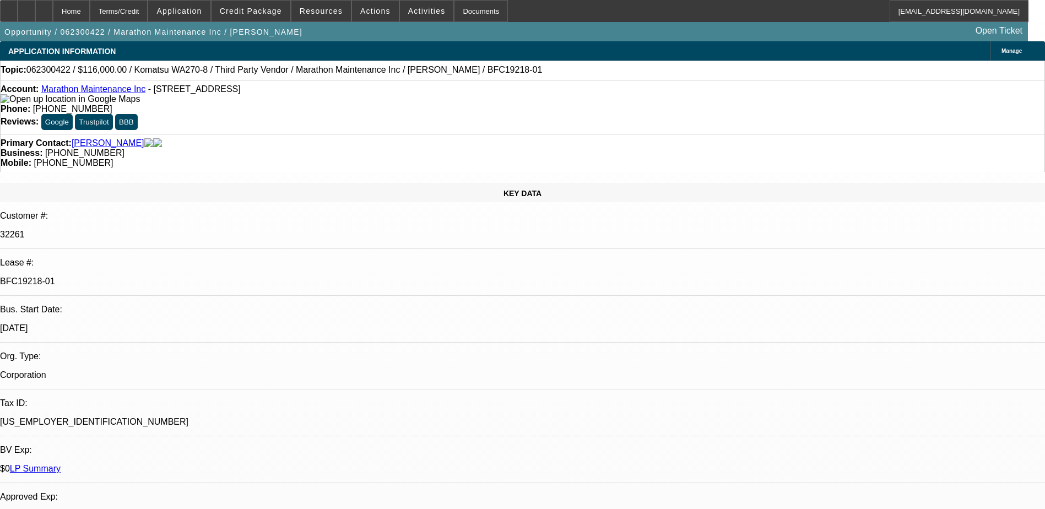
select select "1"
select select "2"
select select "6"
select select "1"
select select "2"
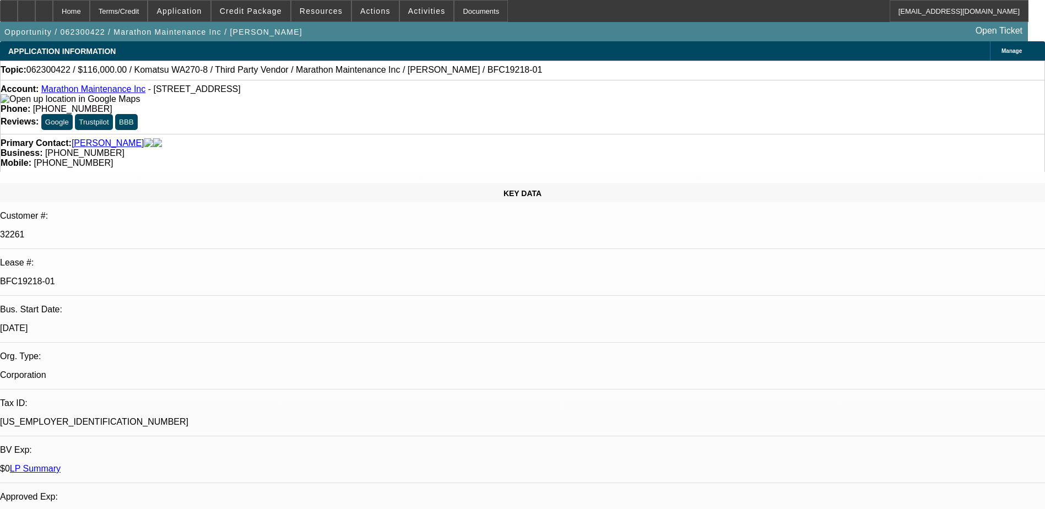
select select "6"
select select "1"
select select "2"
select select "6"
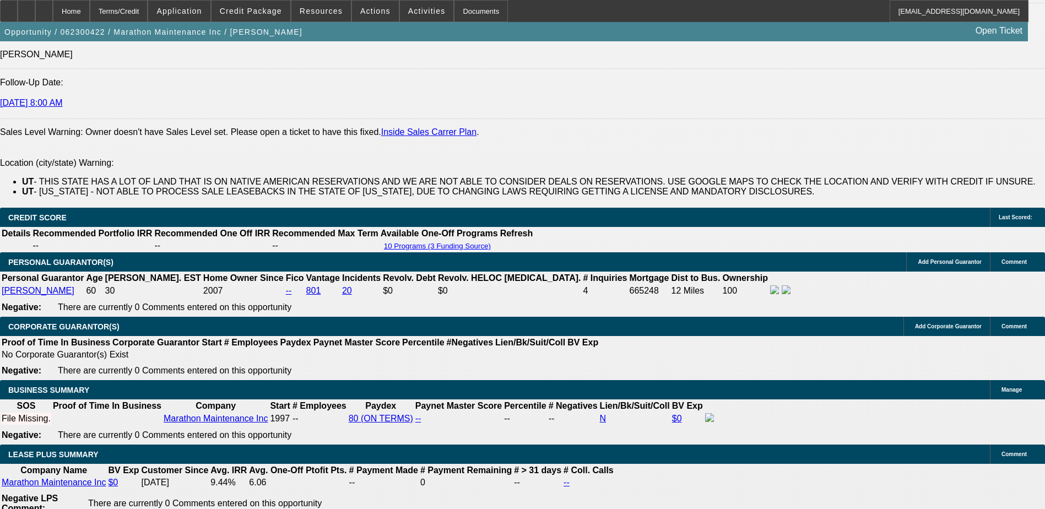
scroll to position [1597, 0]
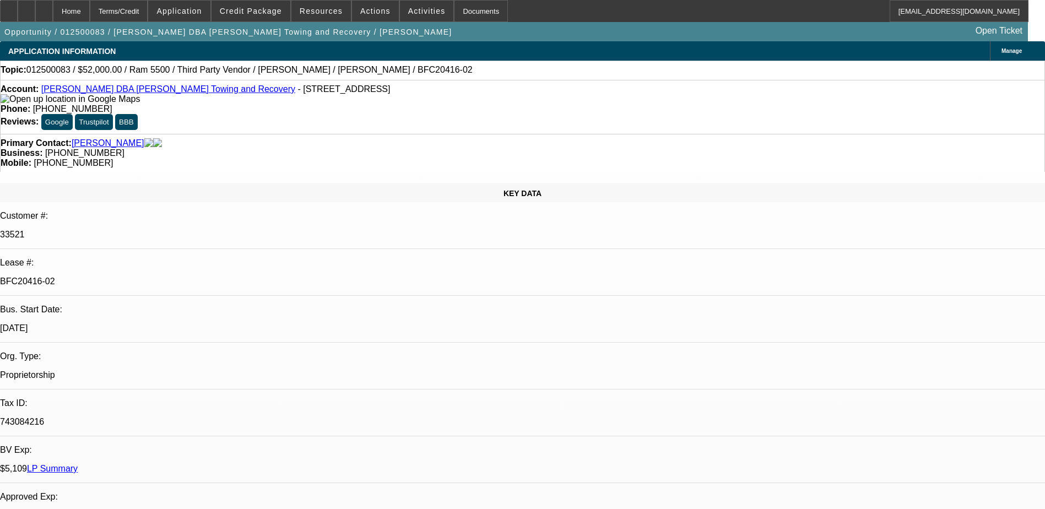
select select "0"
select select "0.1"
select select "0"
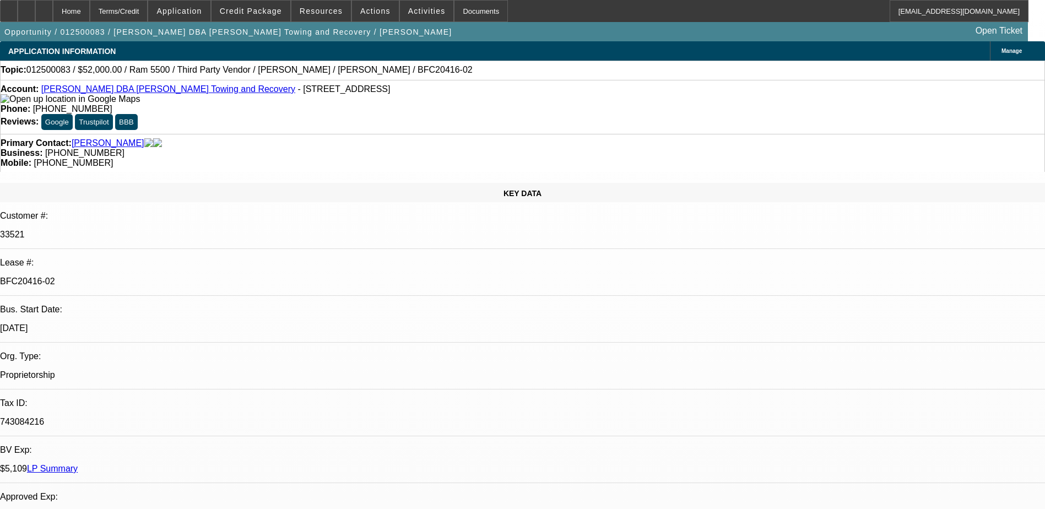
select select "0.1"
select select "0"
select select "0.1"
select select "0"
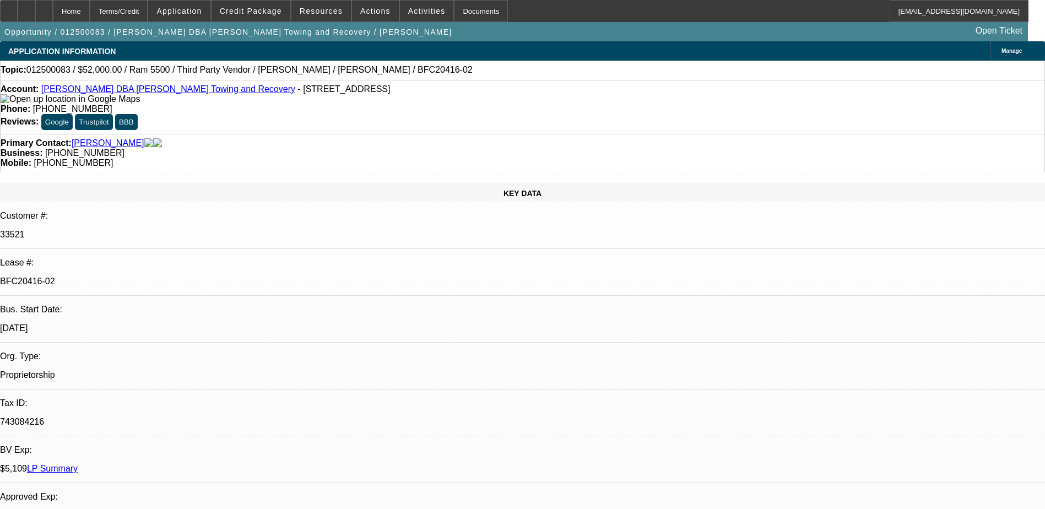
select select "0"
select select "0.1"
select select "1"
select select "3"
select select "4"
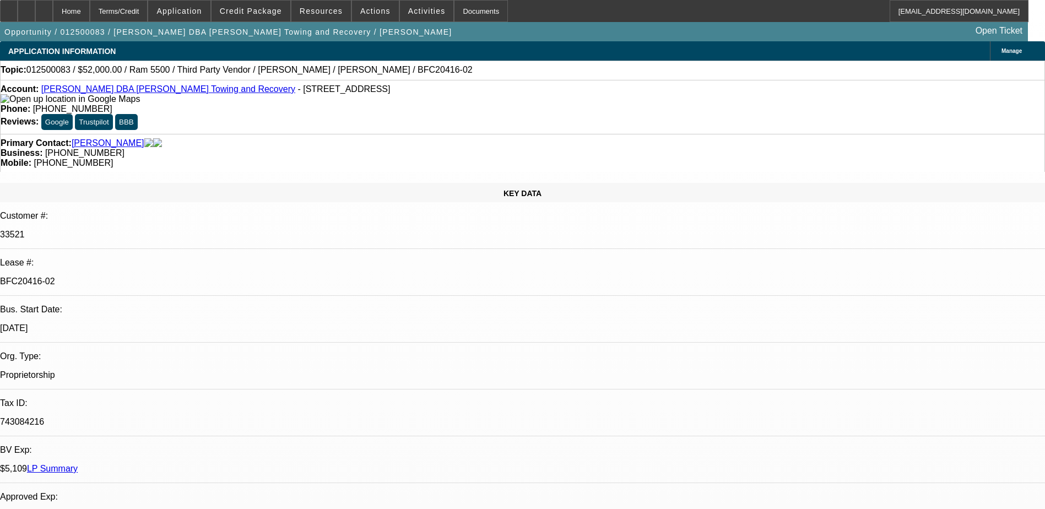
select select "1"
select select "3"
select select "4"
select select "1"
select select "3"
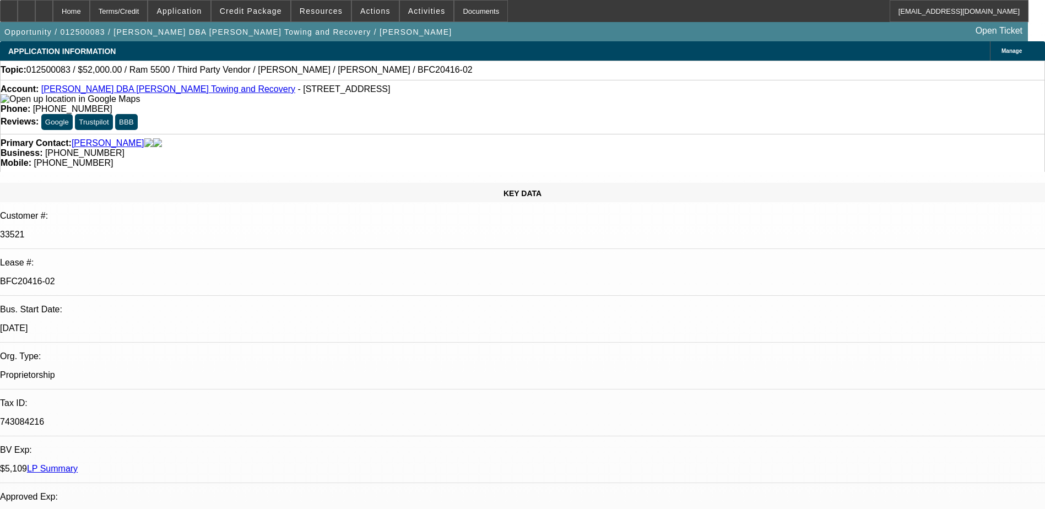
select select "4"
select select "1"
select select "3"
select select "4"
